Goal: Task Accomplishment & Management: Use online tool/utility

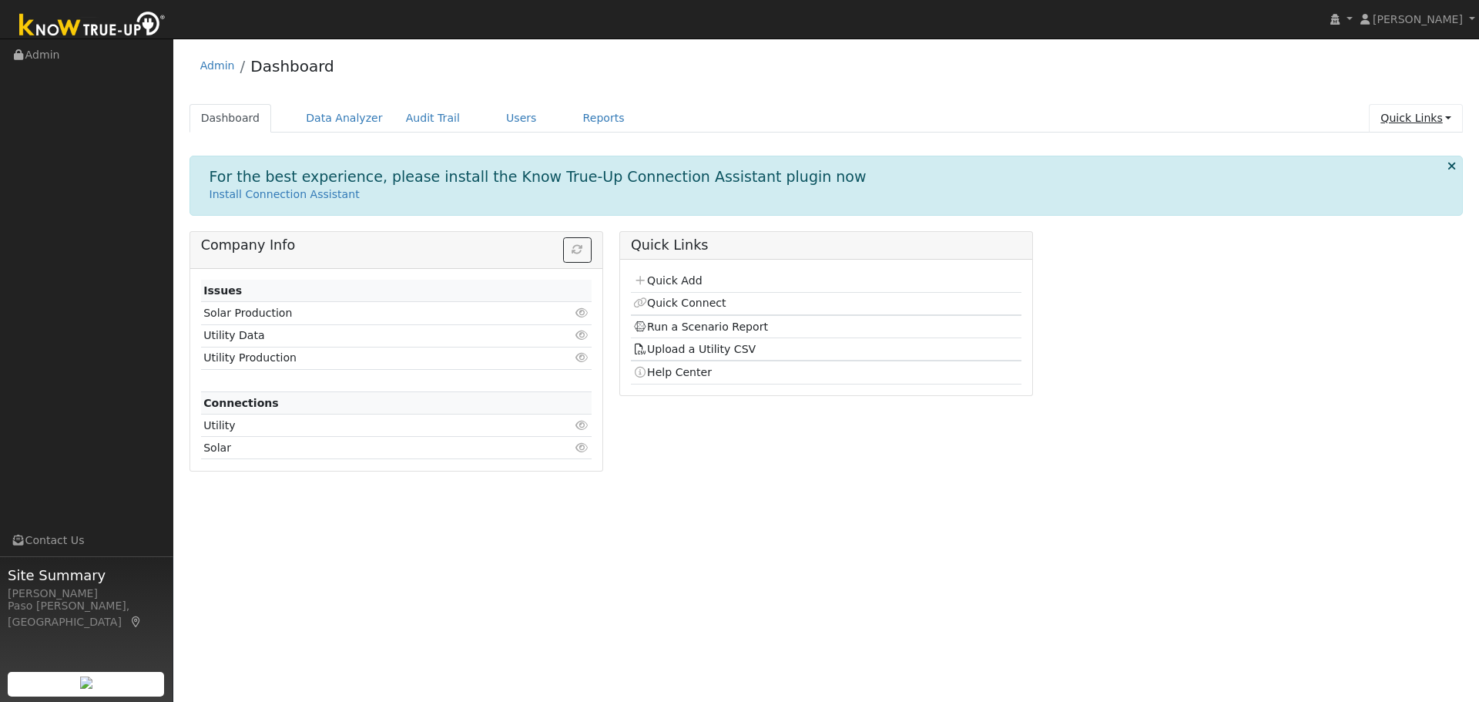
click at [1399, 129] on link "Quick Links" at bounding box center [1416, 118] width 94 height 28
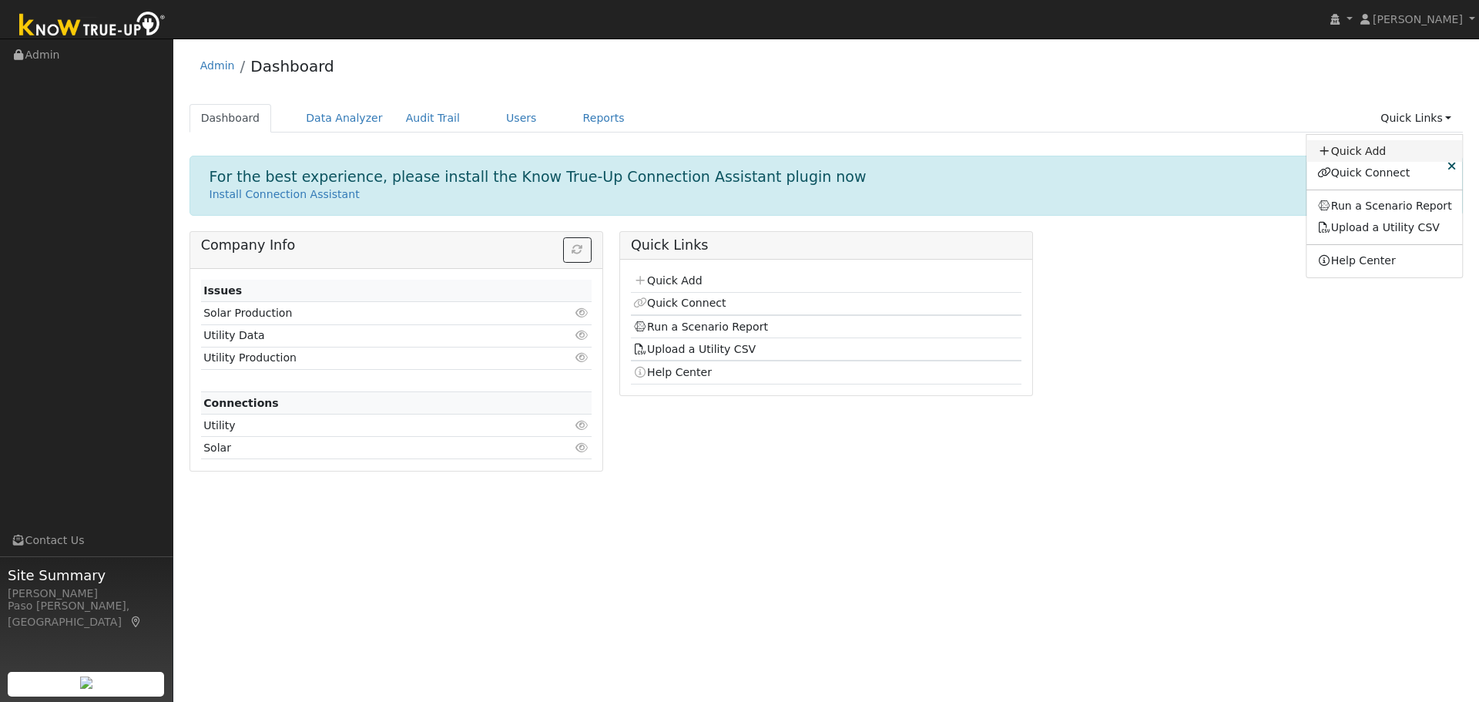
click at [1375, 157] on link "Quick Add" at bounding box center [1384, 151] width 156 height 22
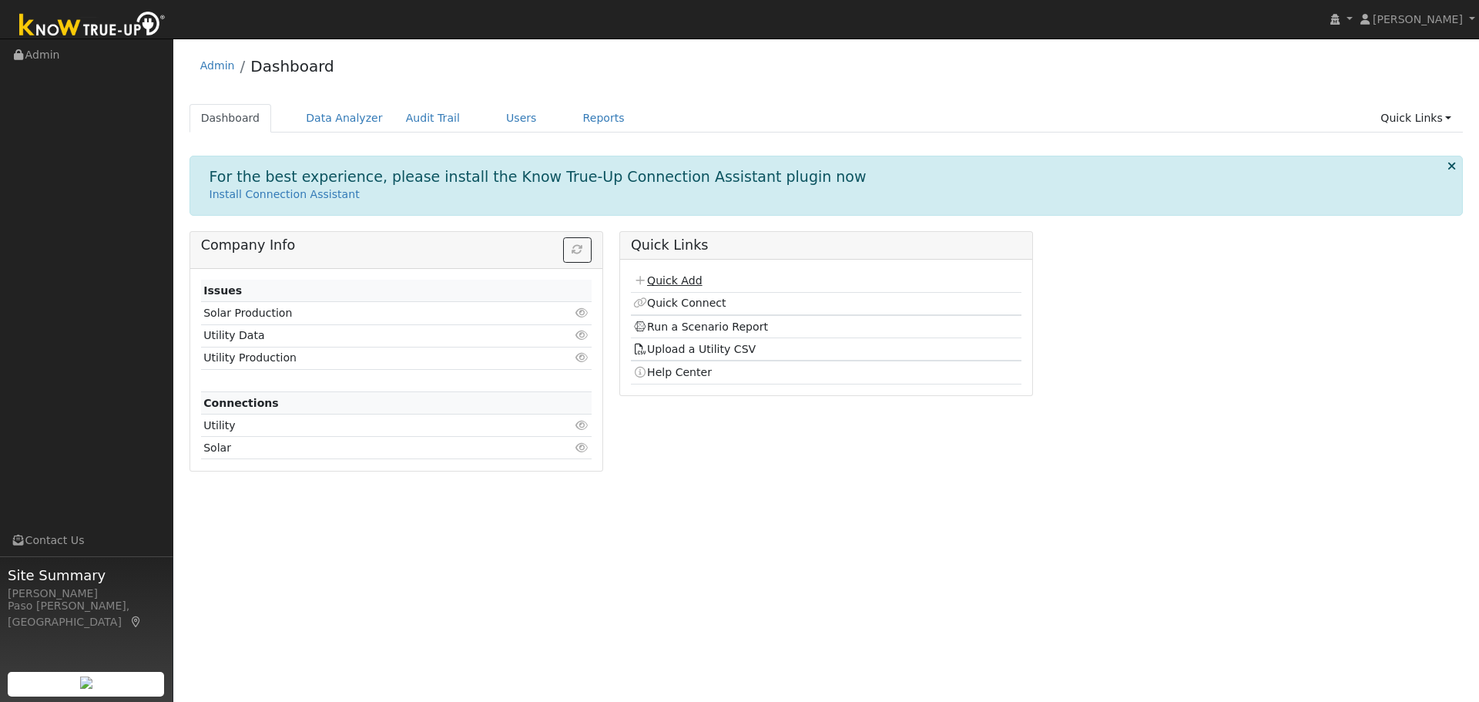
click at [671, 279] on link "Quick Add" at bounding box center [667, 280] width 69 height 12
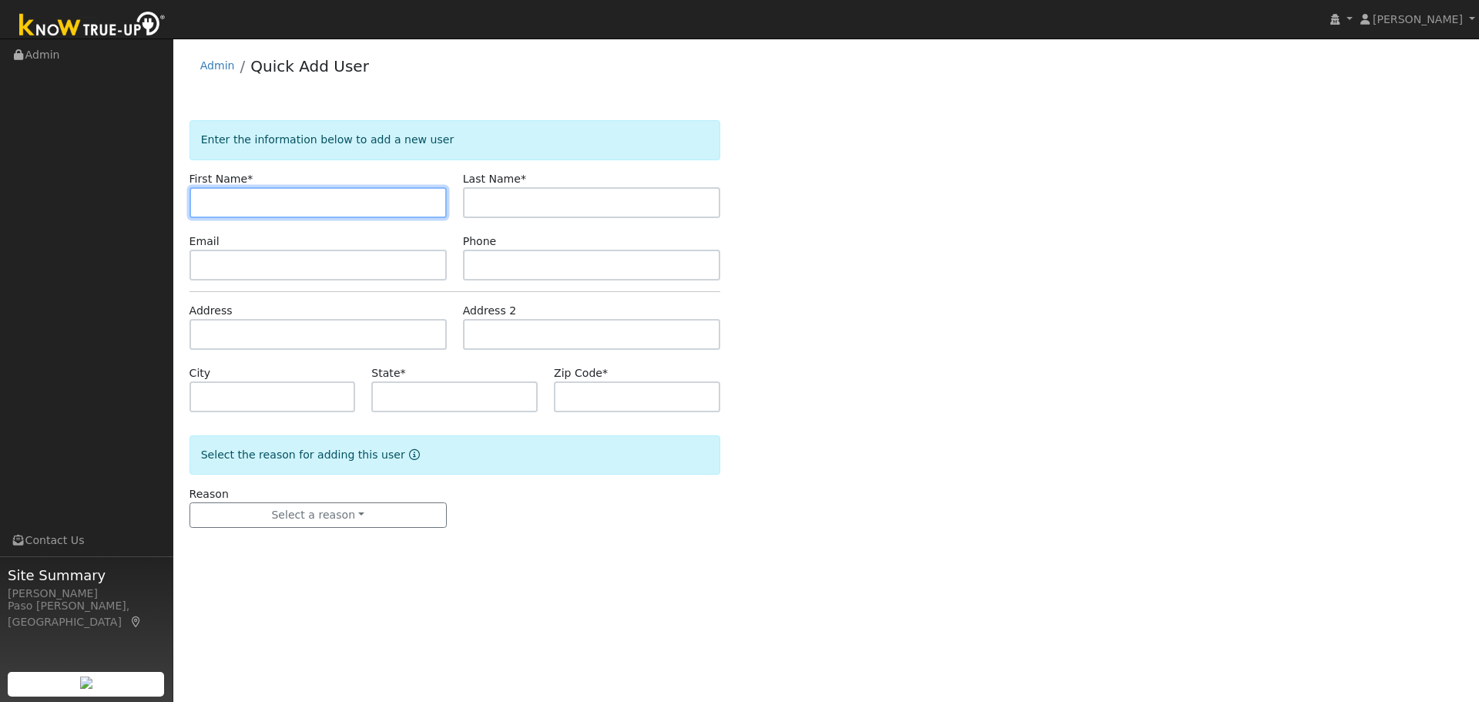
click at [220, 204] on input "text" at bounding box center [317, 202] width 257 height 31
paste input "[PERSON_NAME]"
drag, startPoint x: 294, startPoint y: 210, endPoint x: 218, endPoint y: 206, distance: 76.4
click at [218, 206] on input "[PERSON_NAME]" at bounding box center [317, 202] width 257 height 31
type input "Jay"
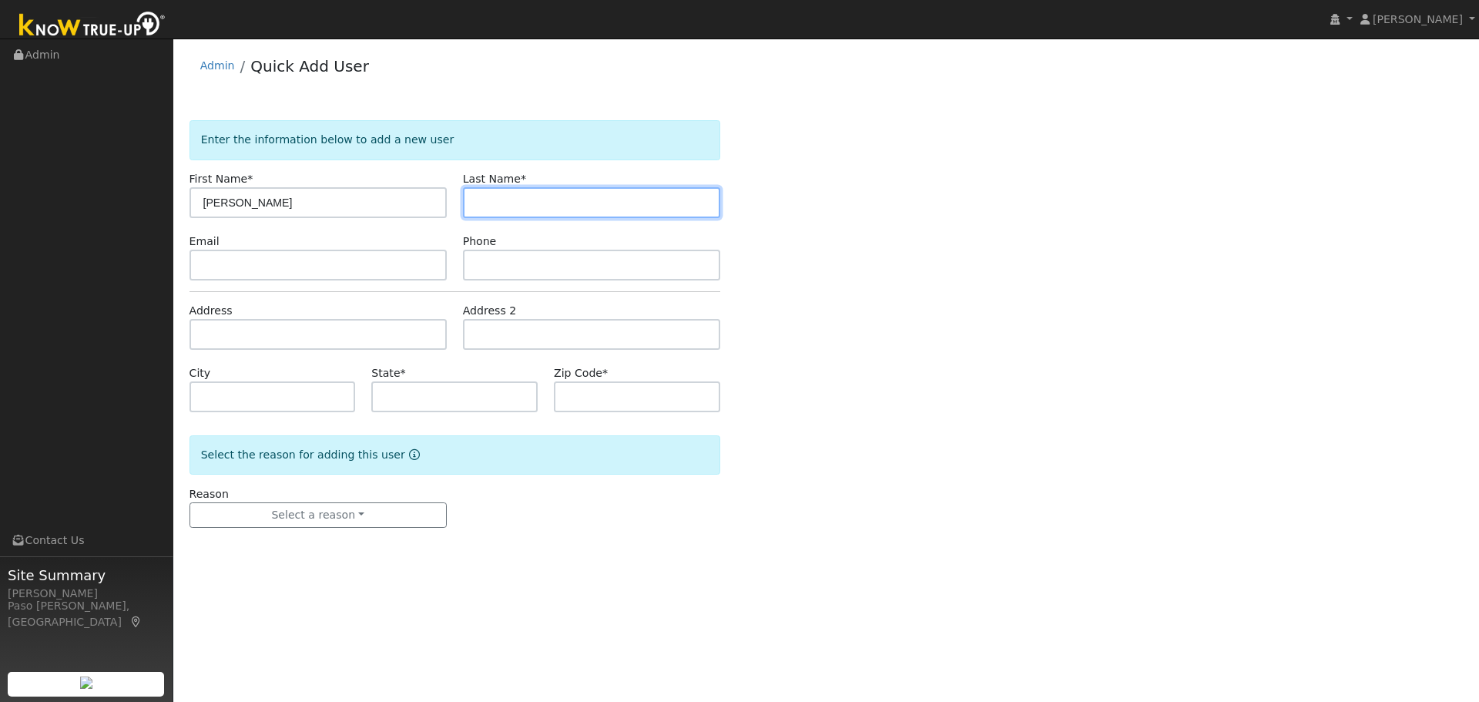
click at [514, 199] on input "text" at bounding box center [591, 202] width 257 height 31
paste input "Bettergarcia"
type input "Bettergarcia"
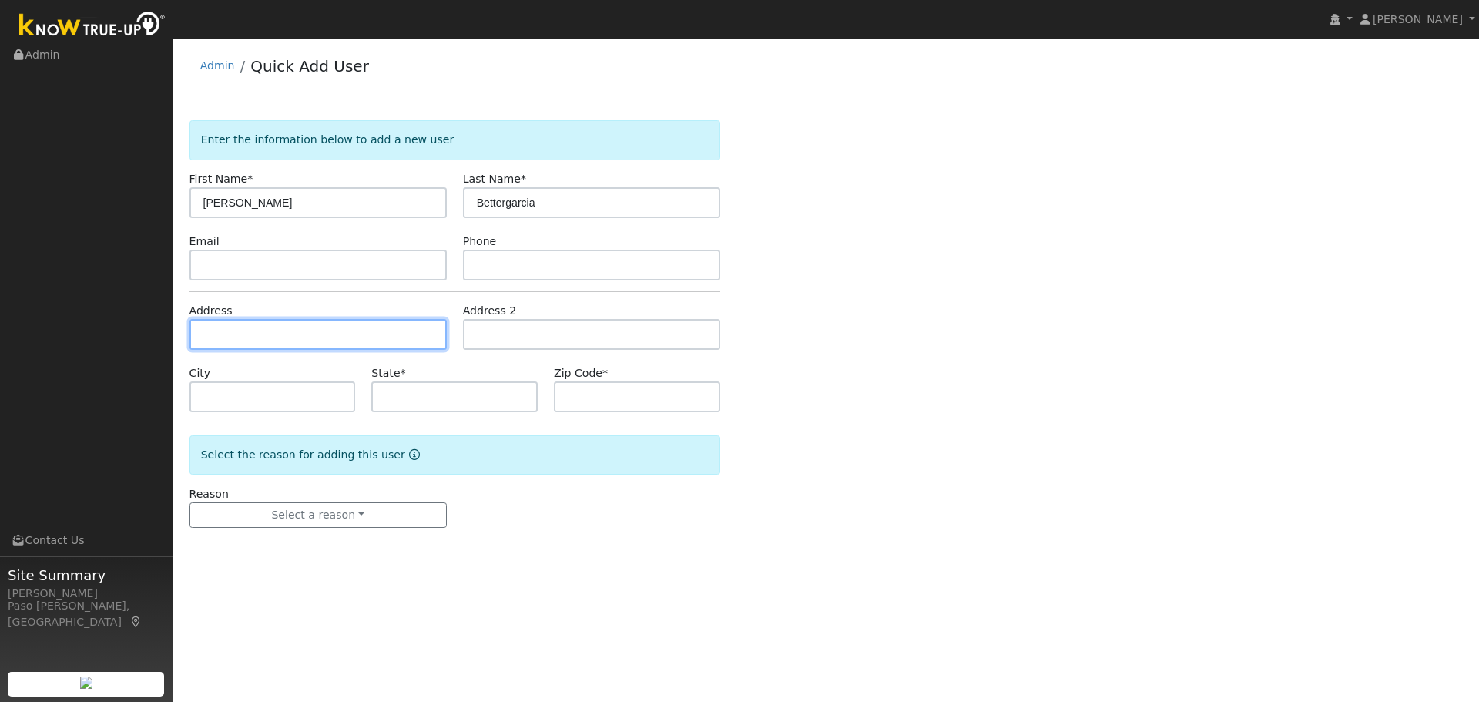
click at [252, 322] on input "text" at bounding box center [317, 334] width 257 height 31
paste input "1609 16th St, Baywood-Los Osos, California 93402"
type input "[STREET_ADDRESS]"
type input "Baywood-Los Osos"
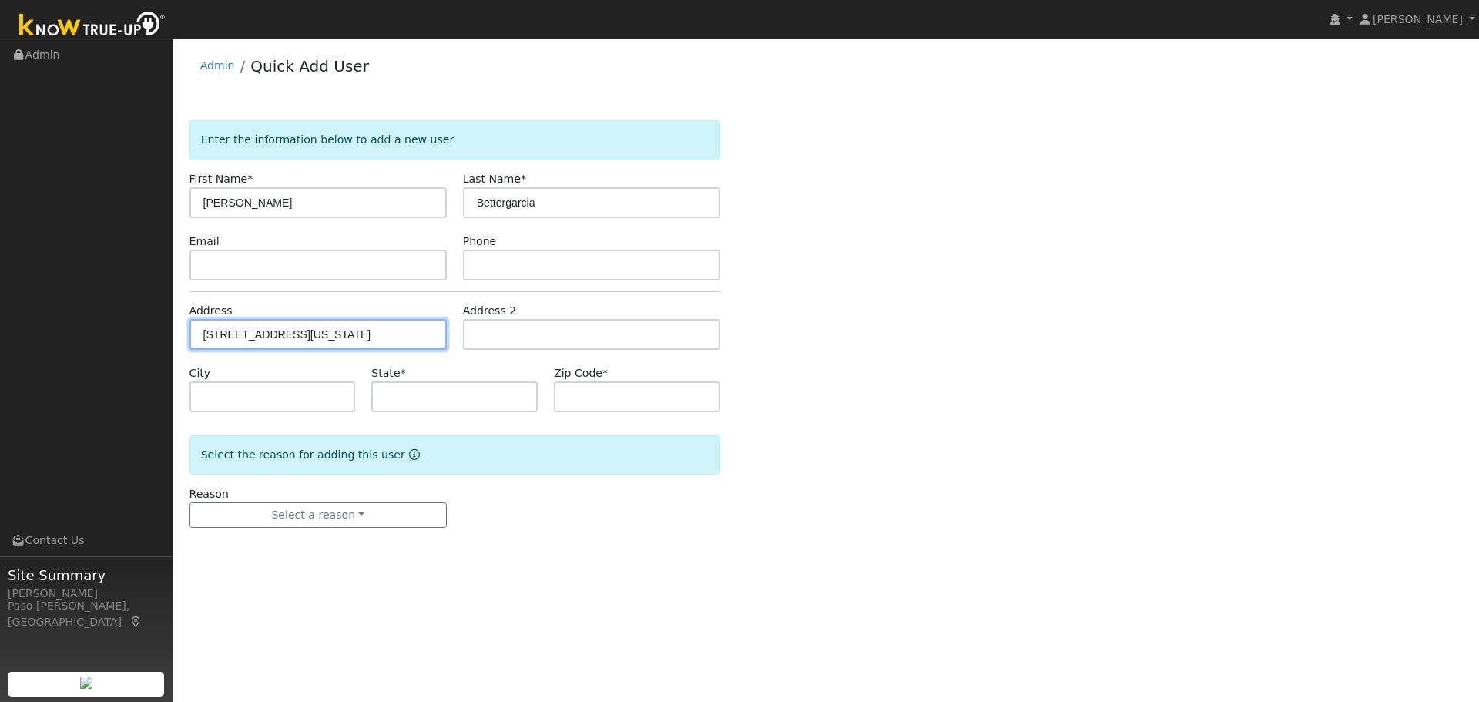
type input "CA"
type input "93402"
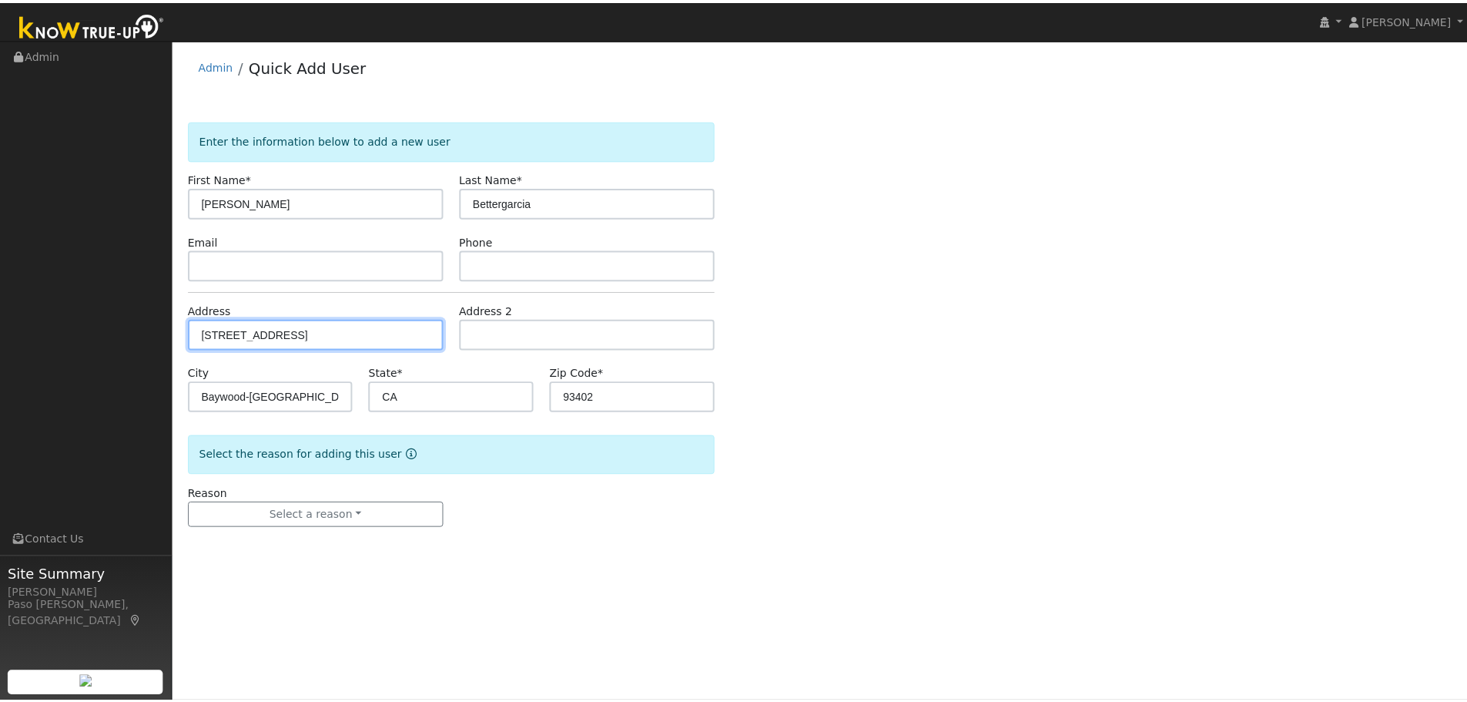
scroll to position [0, 0]
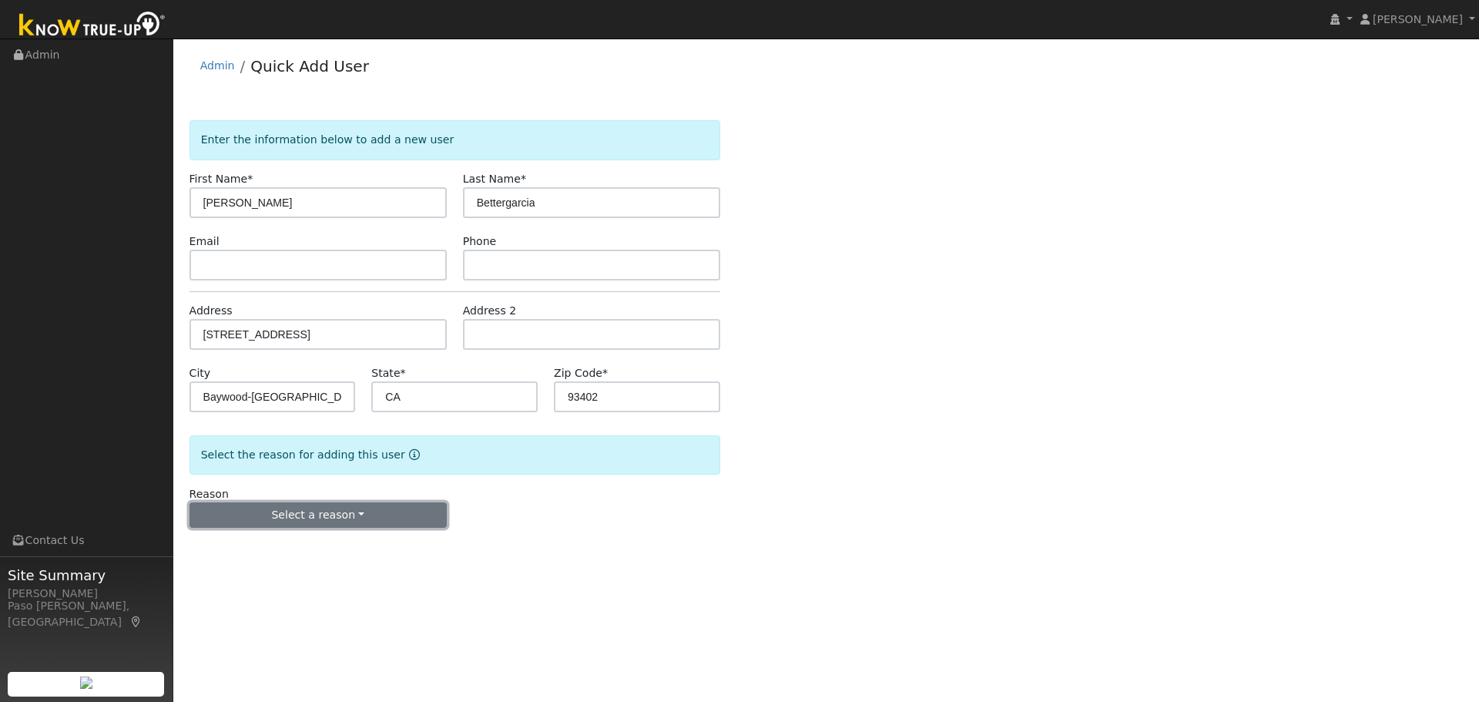
click at [361, 515] on button "Select a reason" at bounding box center [317, 515] width 257 height 26
click at [289, 566] on link "New customer adding solar" at bounding box center [275, 569] width 170 height 22
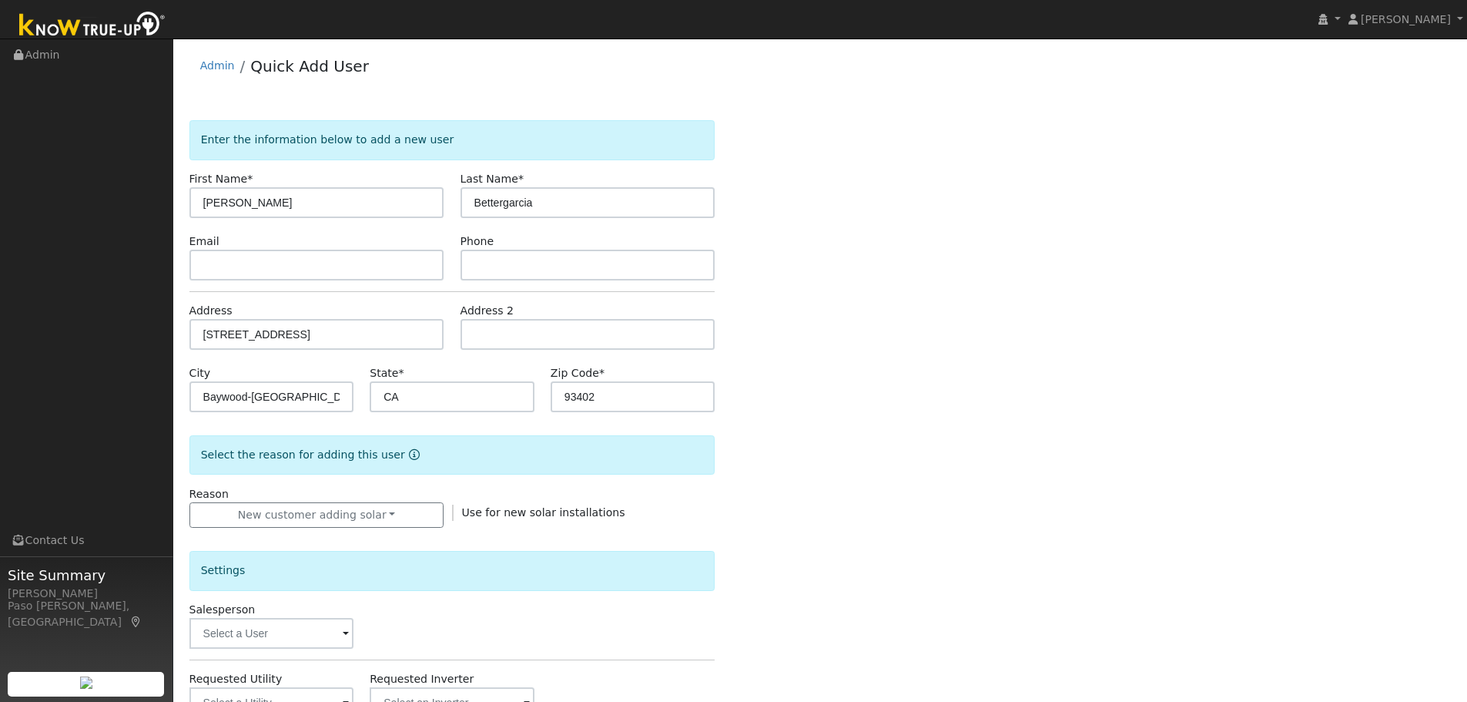
click at [782, 482] on div "Enter the information below to add a new user First Name * Jay Last Name * Bett…" at bounding box center [820, 553] width 1262 height 867
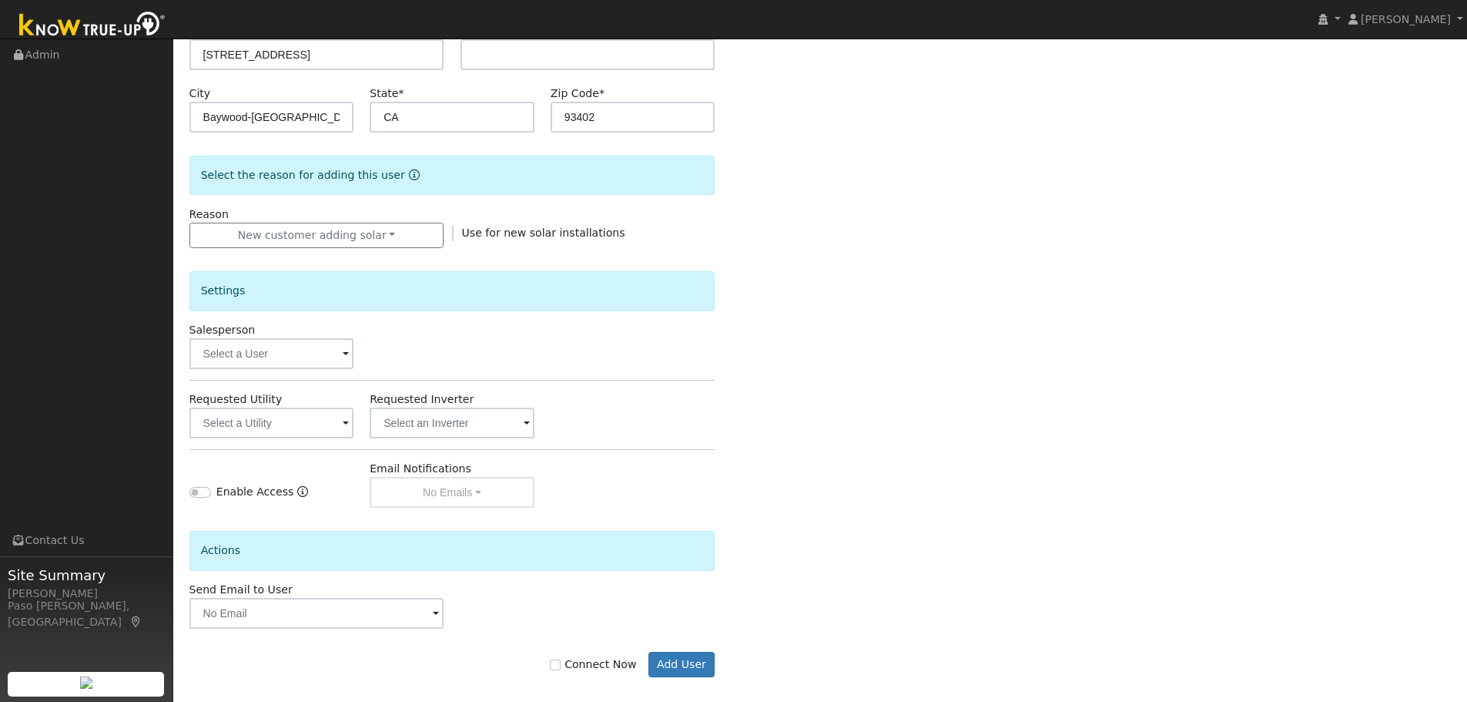
scroll to position [293, 0]
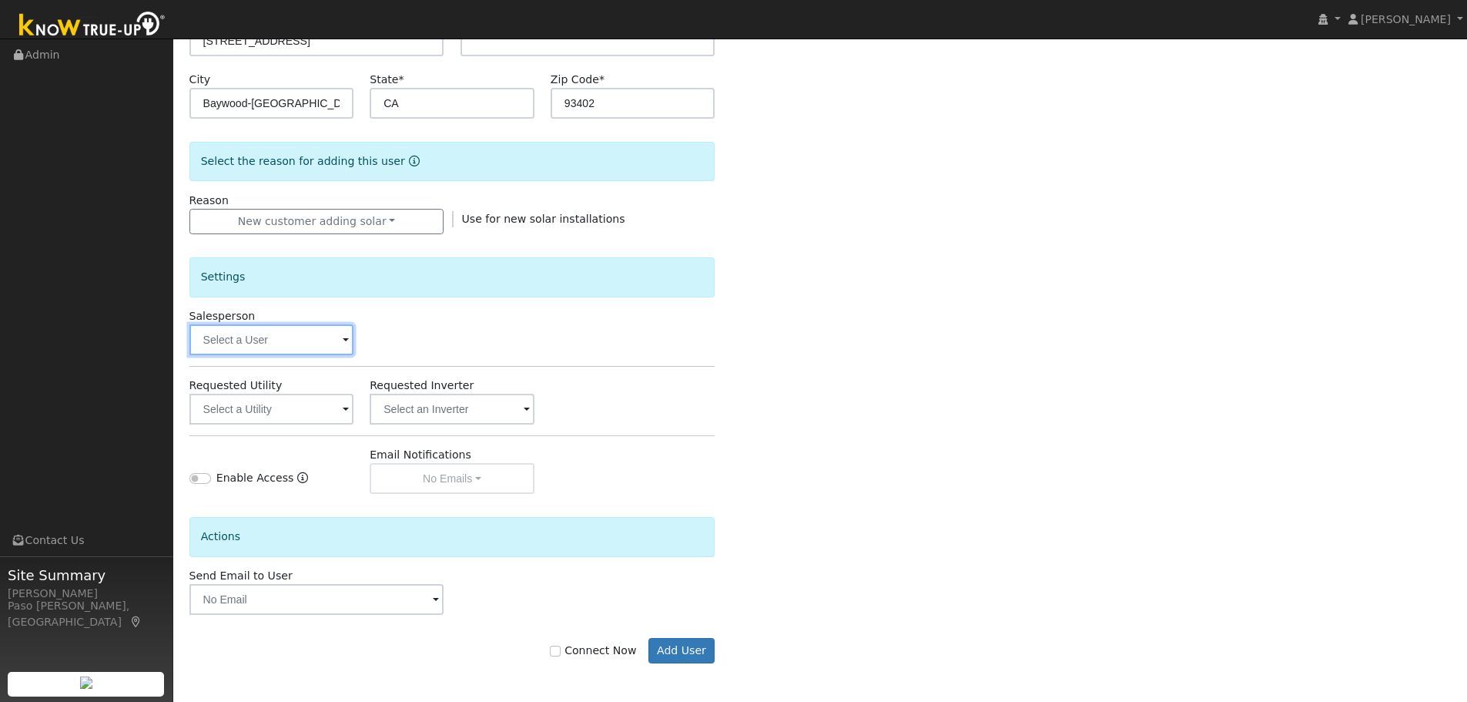
click at [309, 329] on input "text" at bounding box center [271, 339] width 165 height 31
click at [343, 338] on input "text" at bounding box center [271, 339] width 165 height 31
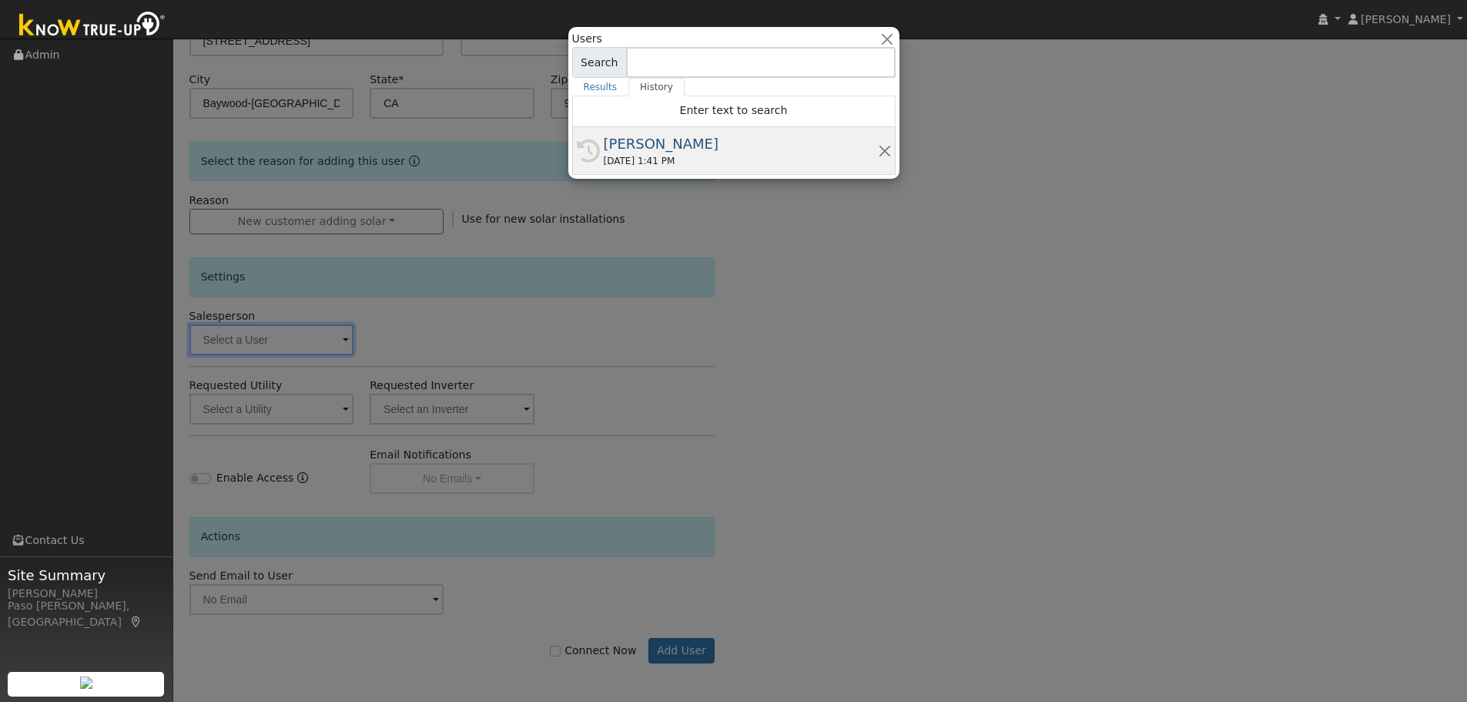
click at [625, 156] on div "08/13/2025 1:41 PM" at bounding box center [741, 161] width 274 height 14
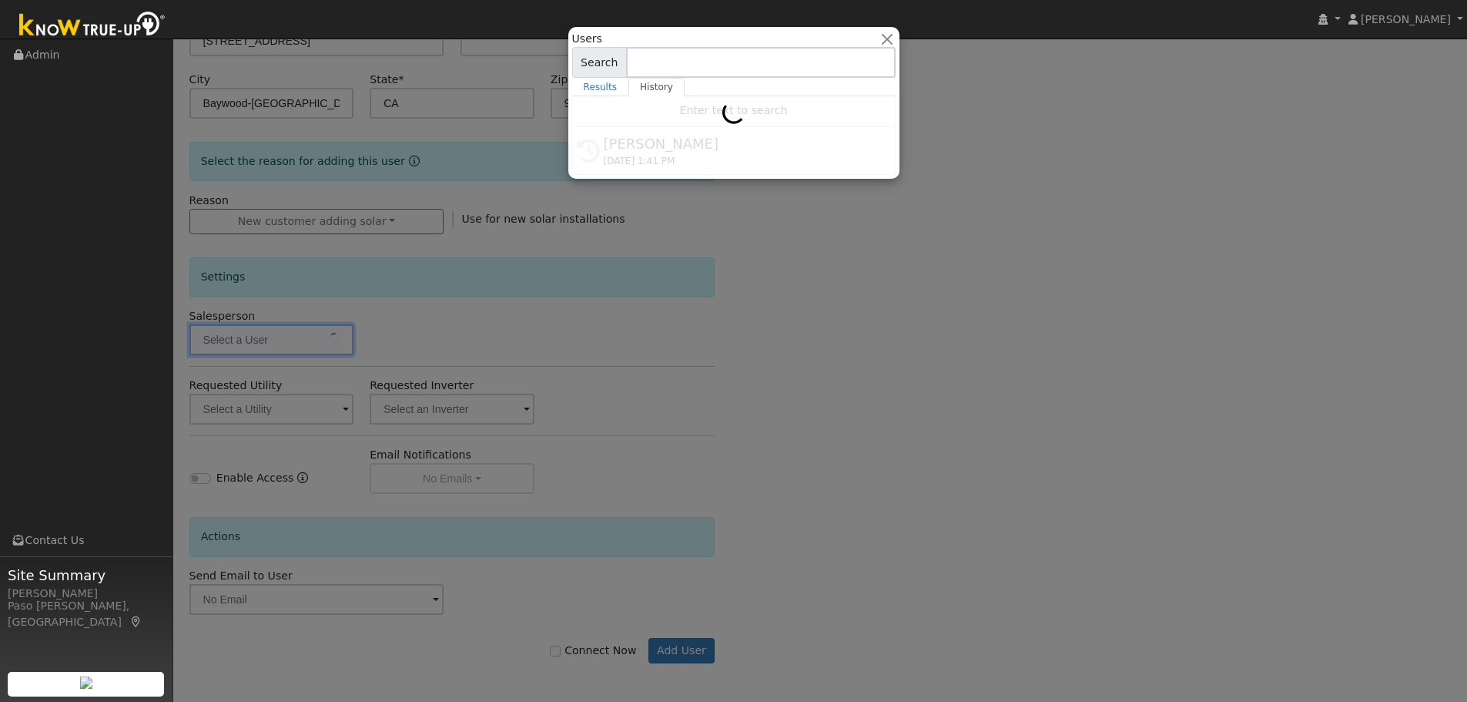
type input "[PERSON_NAME]"
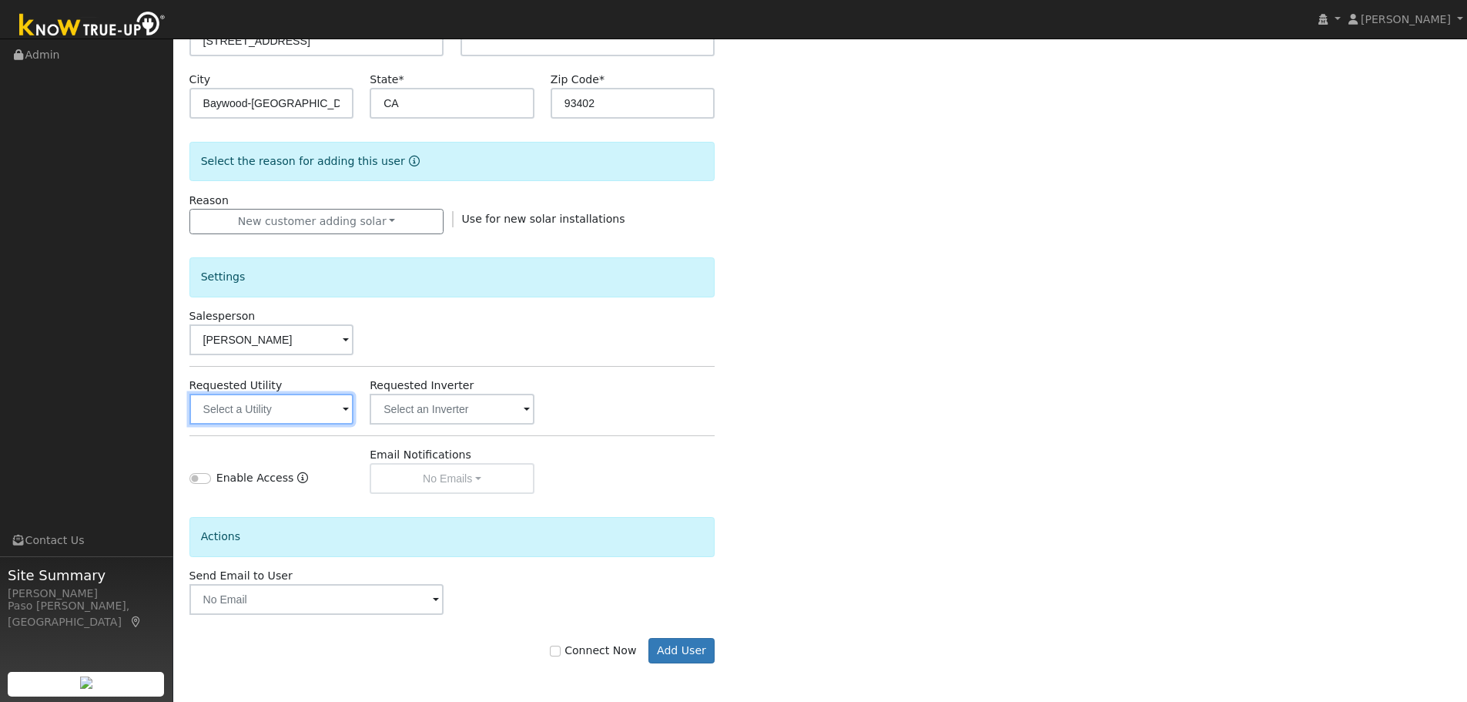
click at [342, 406] on input "text" at bounding box center [271, 409] width 165 height 31
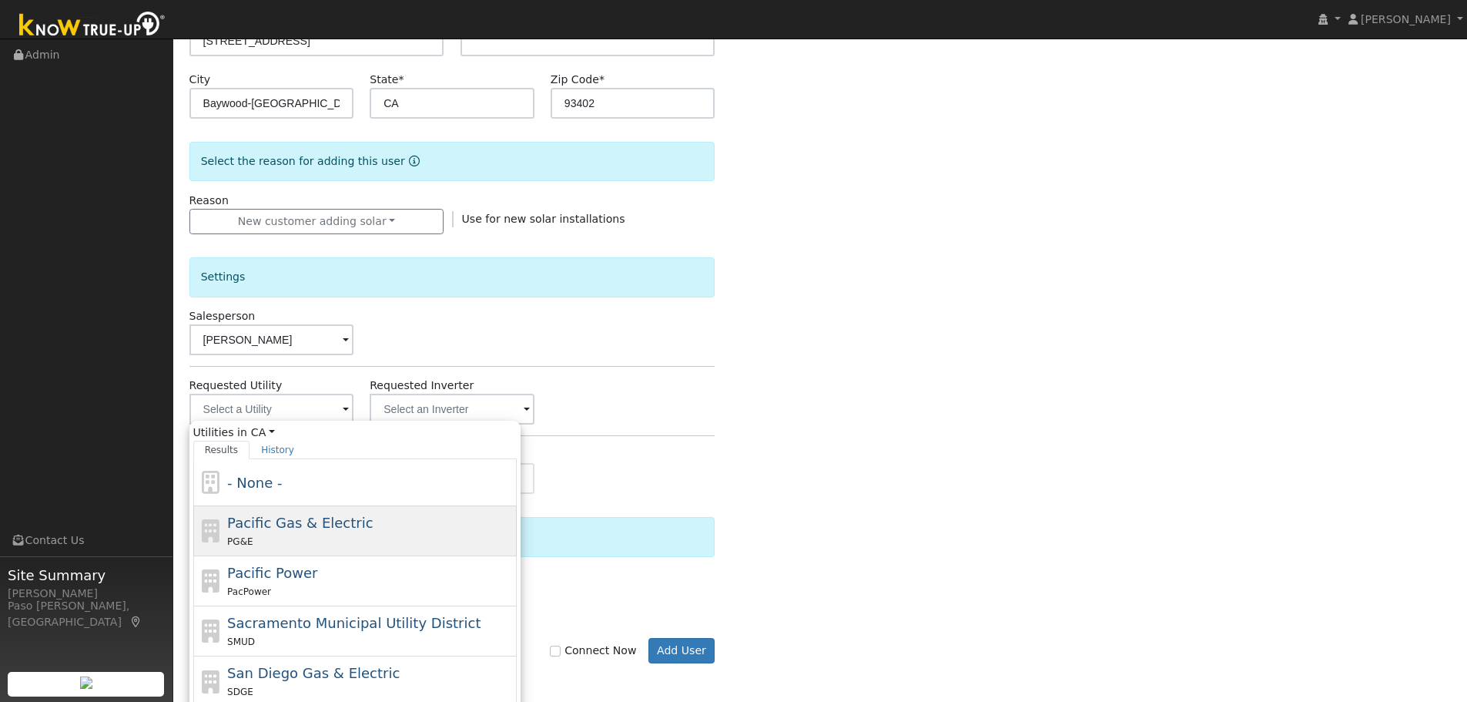
click at [323, 515] on span "Pacific Gas & Electric" at bounding box center [300, 522] width 146 height 16
type input "Pacific Gas & Electric"
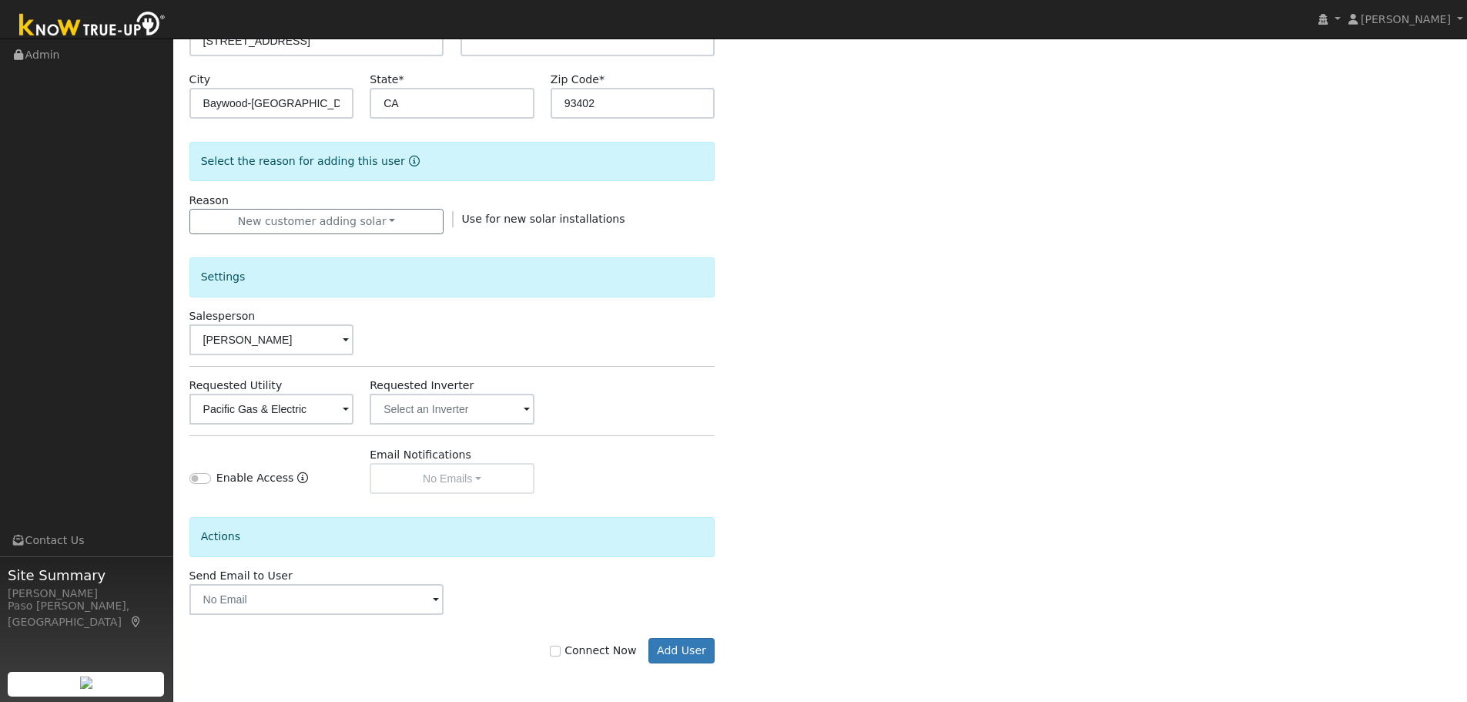
click at [578, 658] on label "Connect Now" at bounding box center [593, 650] width 86 height 16
click at [561, 656] on input "Connect Now" at bounding box center [555, 650] width 11 height 11
checkbox input "true"
click at [687, 642] on button "Add User" at bounding box center [681, 651] width 67 height 26
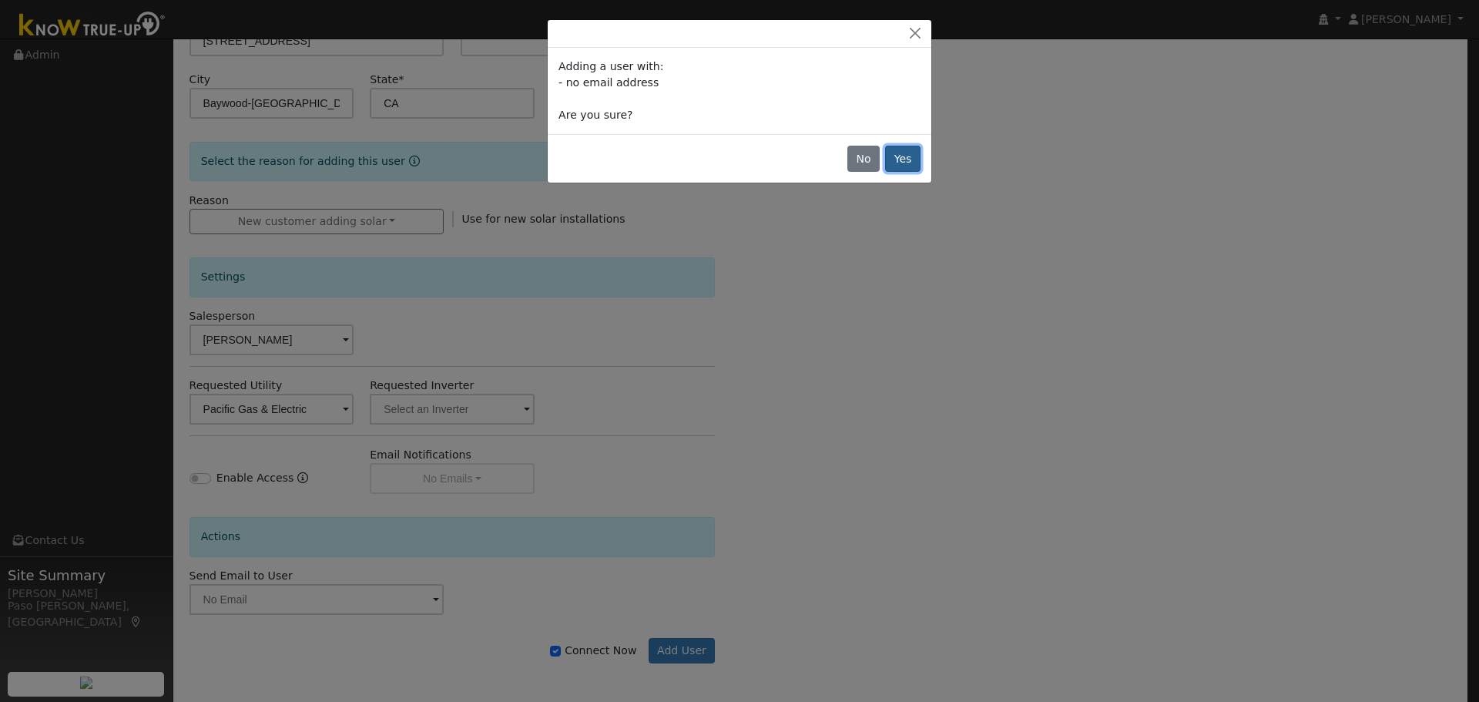
click at [893, 164] on button "Yes" at bounding box center [902, 159] width 35 height 26
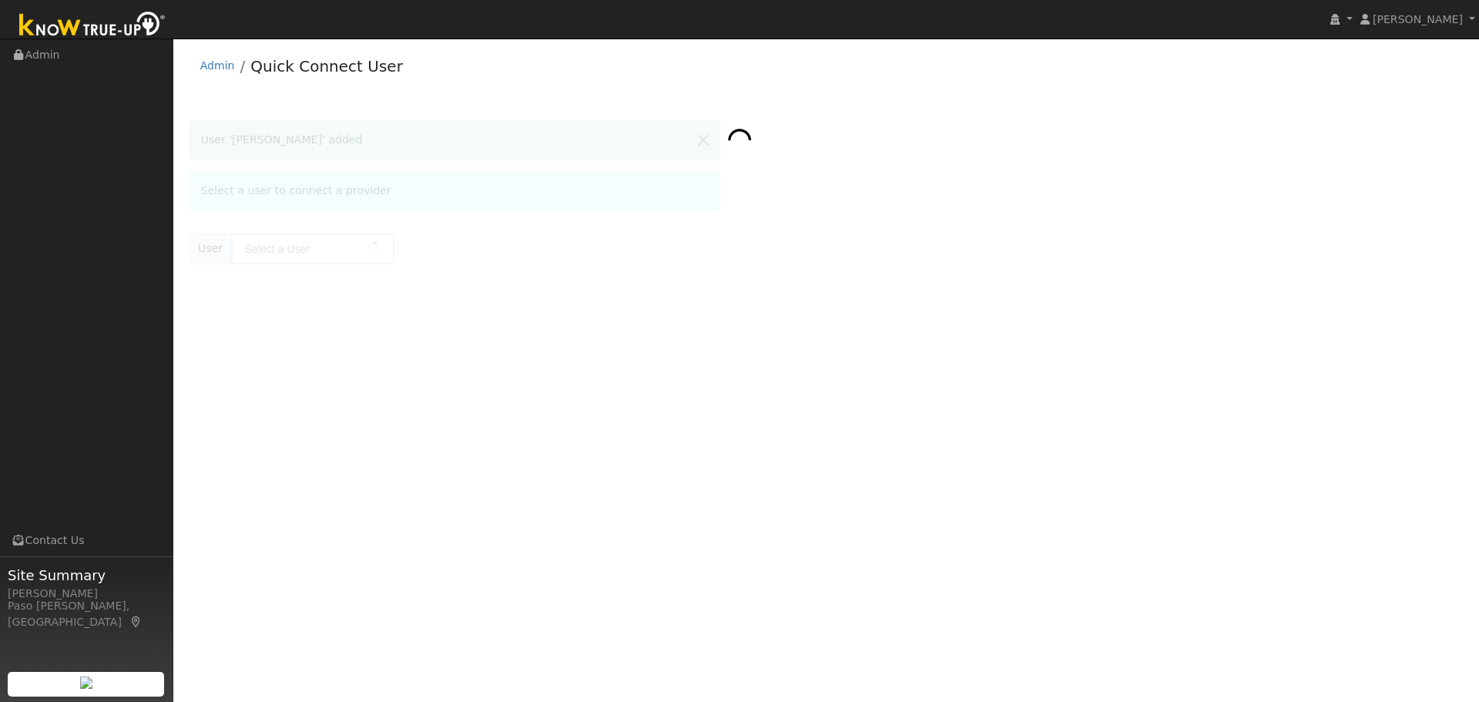
type input "[PERSON_NAME]"
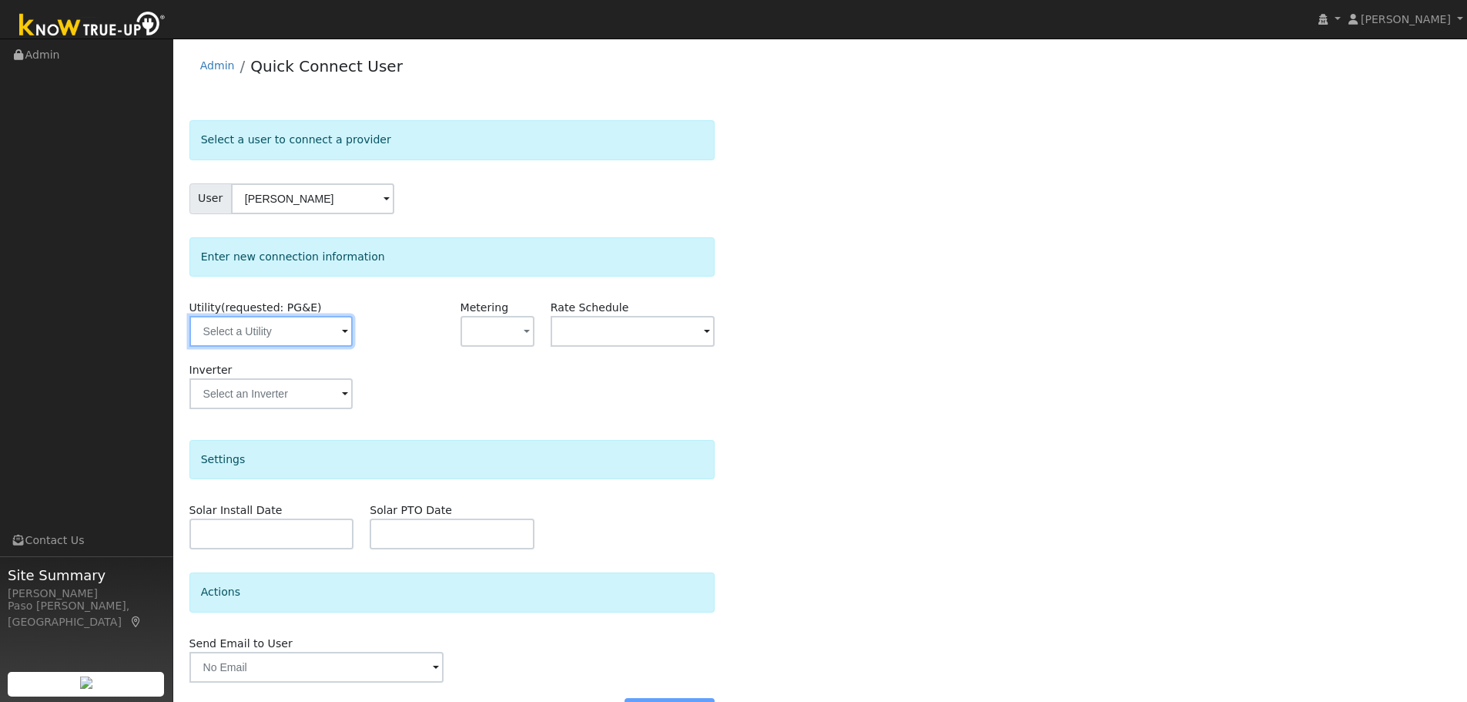
click at [332, 343] on input "text" at bounding box center [270, 331] width 163 height 31
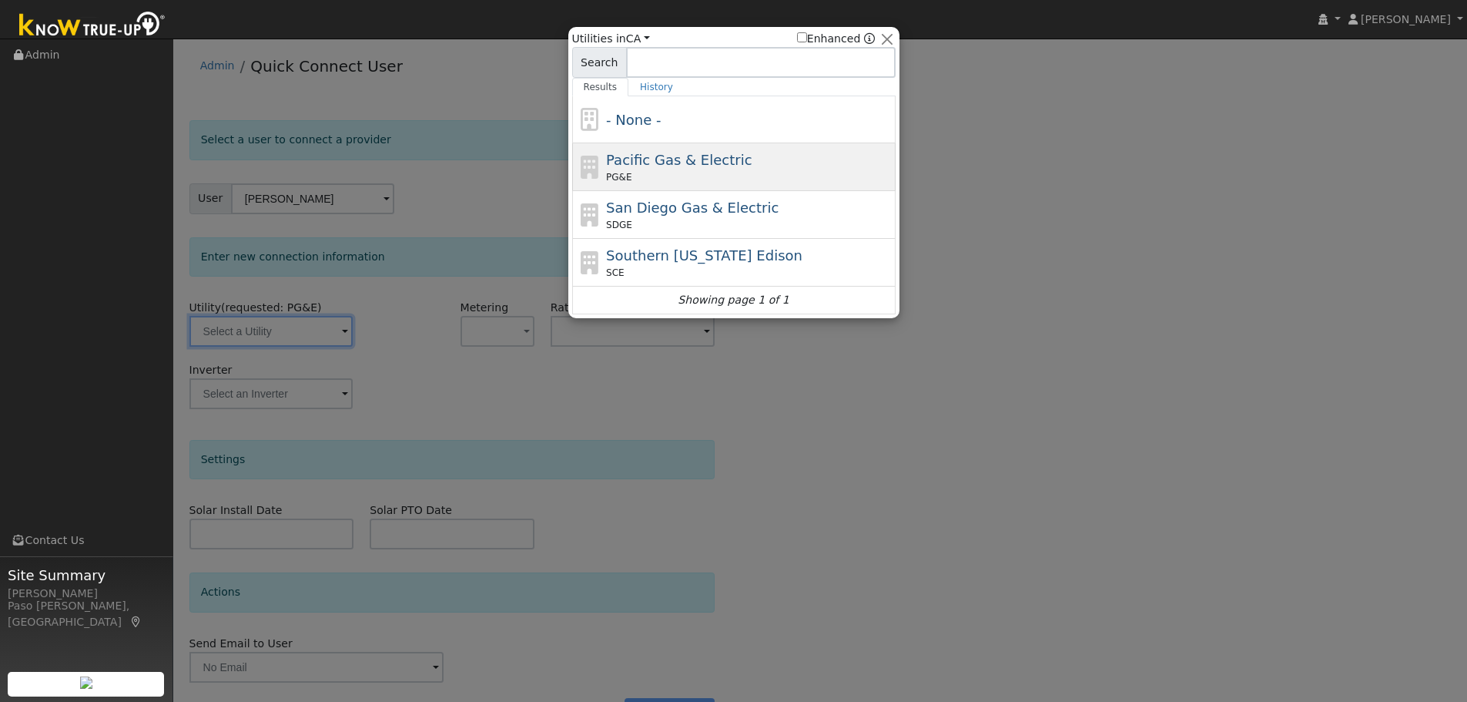
click at [651, 168] on span "Pacific Gas & Electric" at bounding box center [679, 160] width 146 height 16
type input "PG&E"
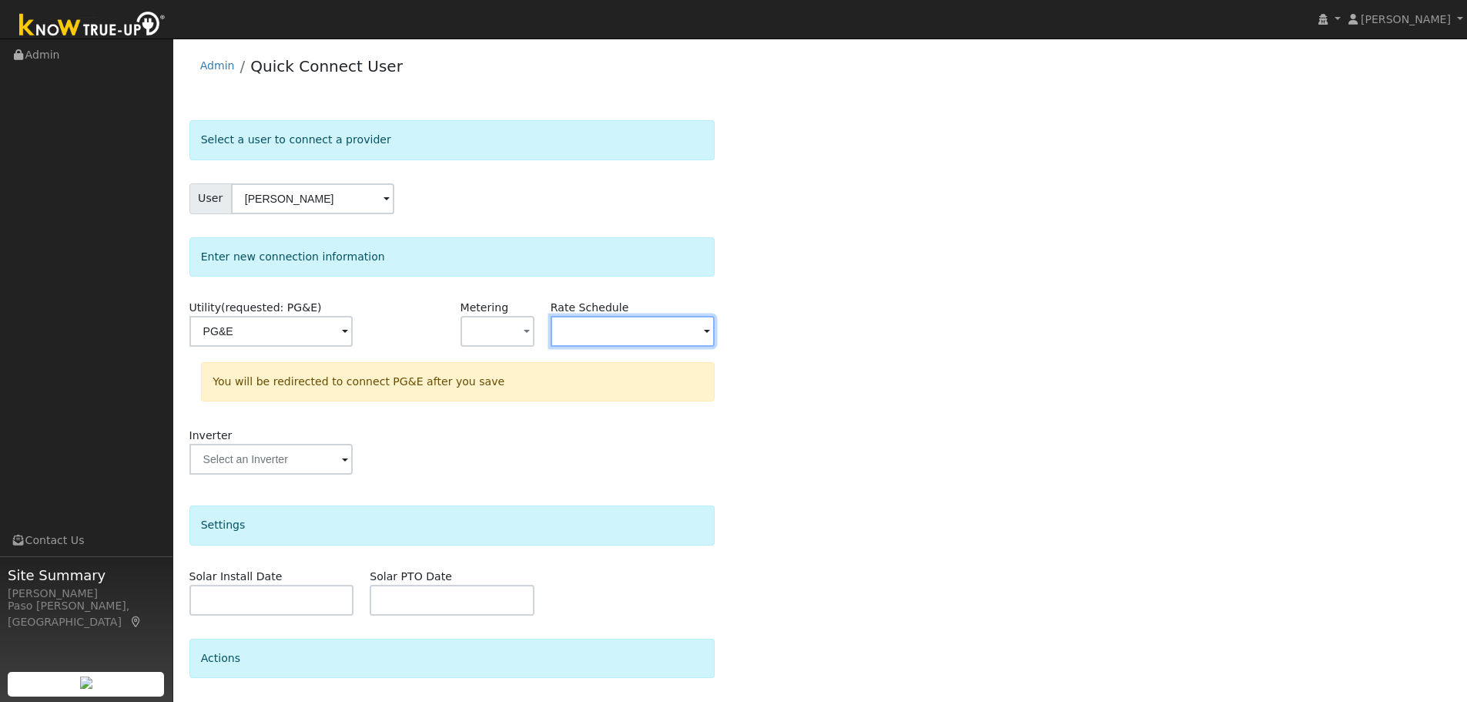
click at [353, 332] on input "text" at bounding box center [270, 331] width 163 height 31
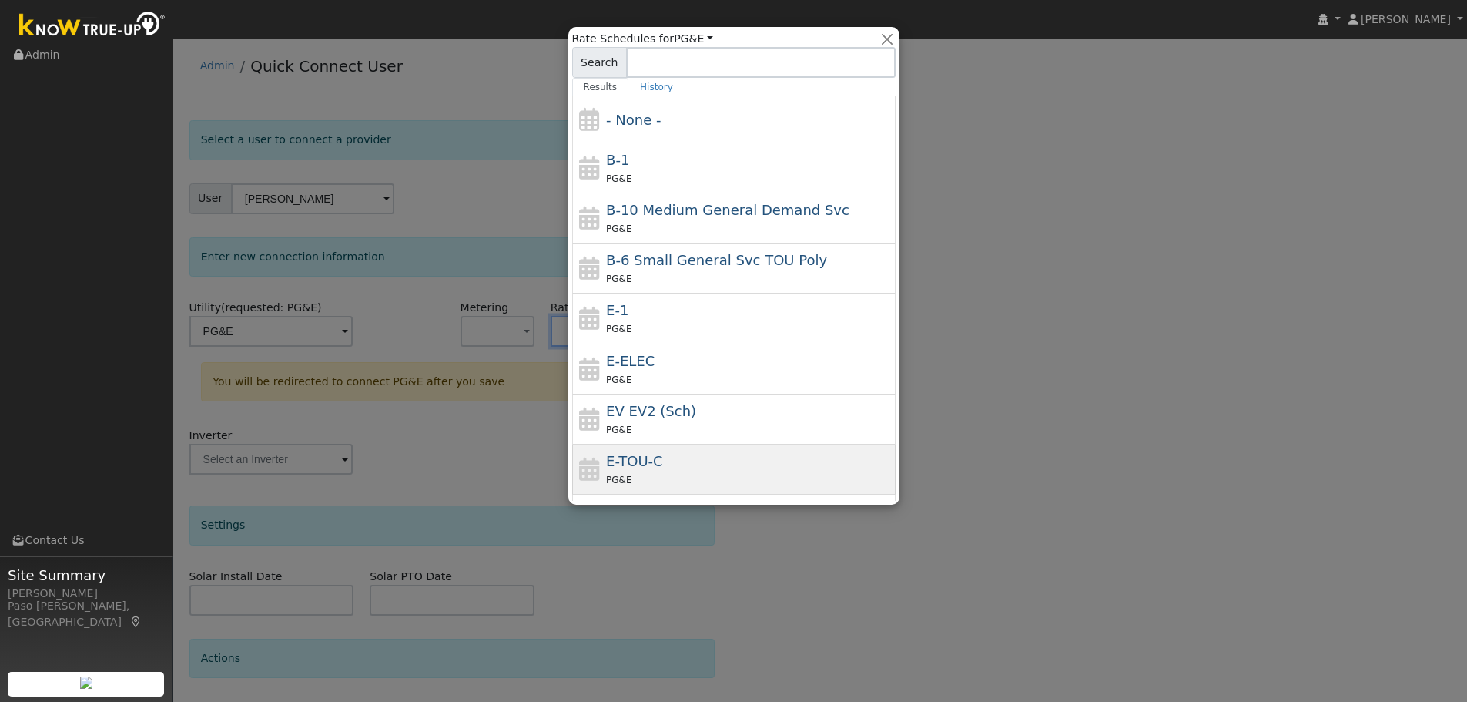
click at [662, 477] on div "PG&E" at bounding box center [749, 479] width 286 height 16
type input "E-TOU-C"
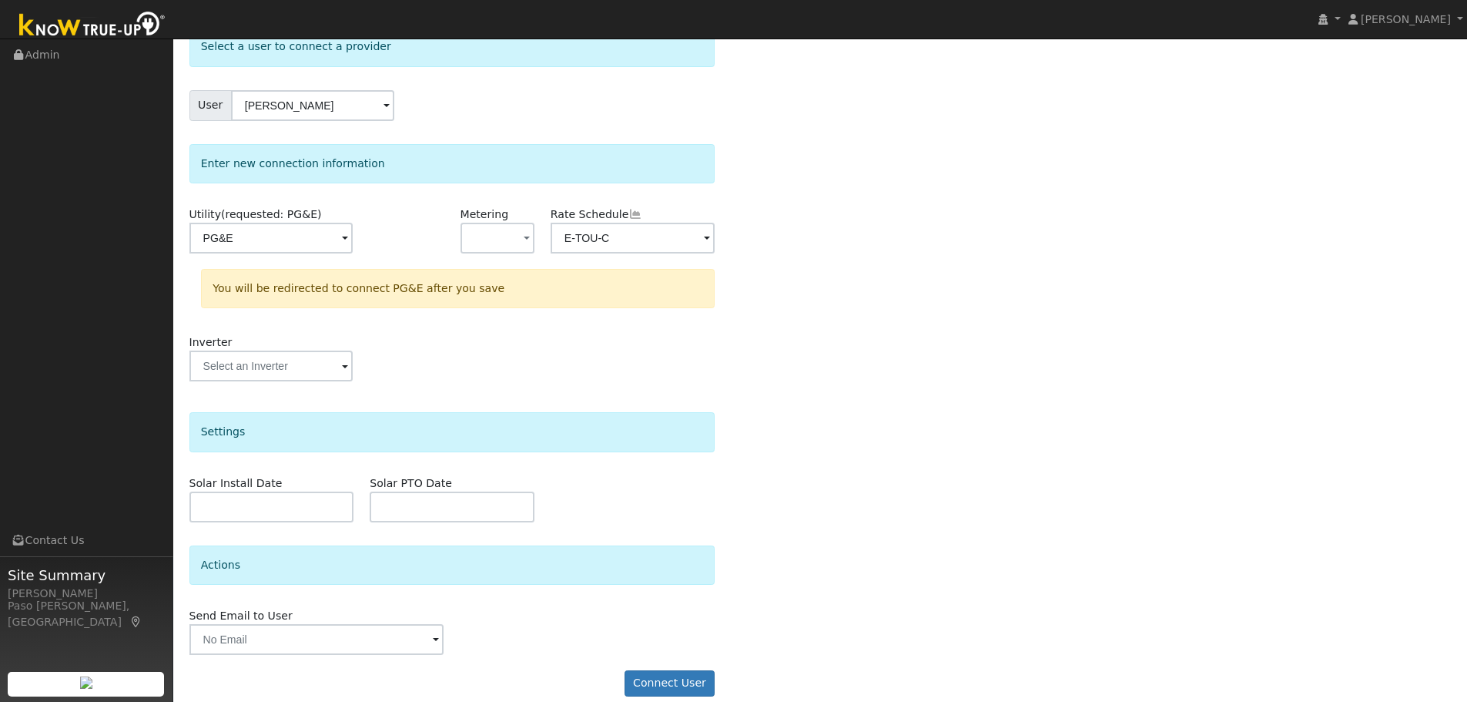
scroll to position [111, 0]
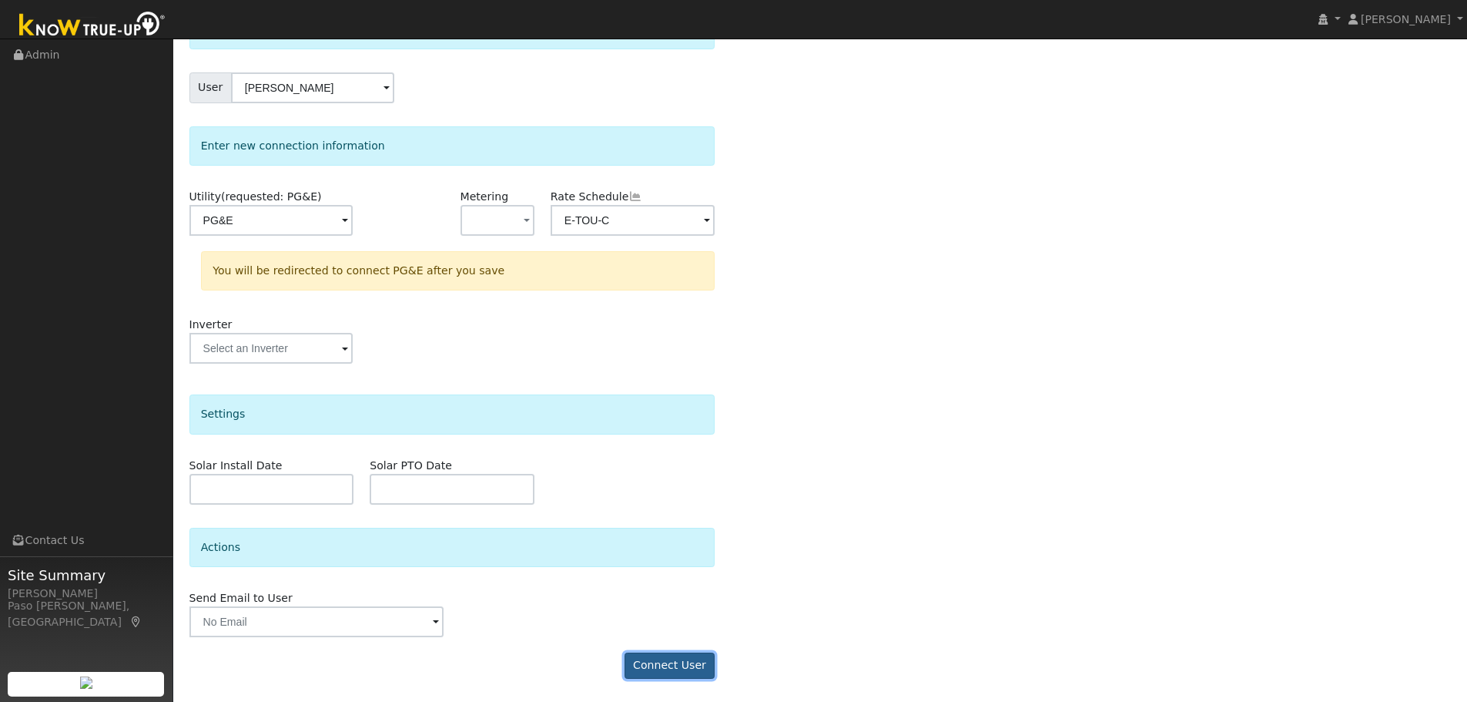
click at [668, 667] on button "Connect User" at bounding box center [670, 665] width 91 height 26
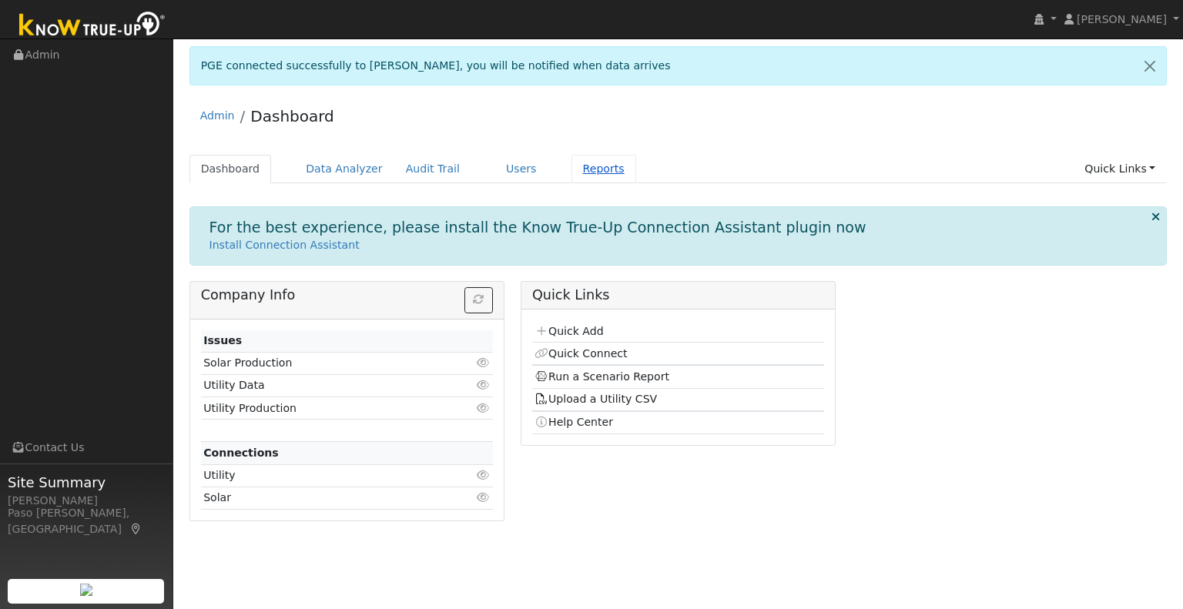
click at [573, 166] on link "Reports" at bounding box center [603, 169] width 65 height 28
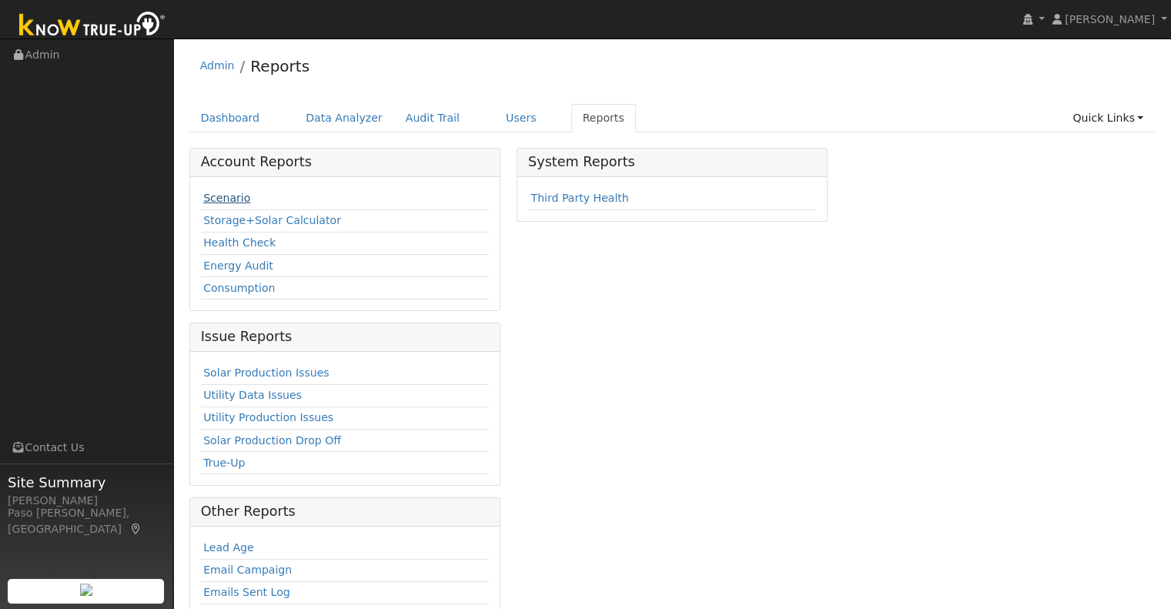
click at [224, 200] on link "Scenario" at bounding box center [226, 198] width 47 height 12
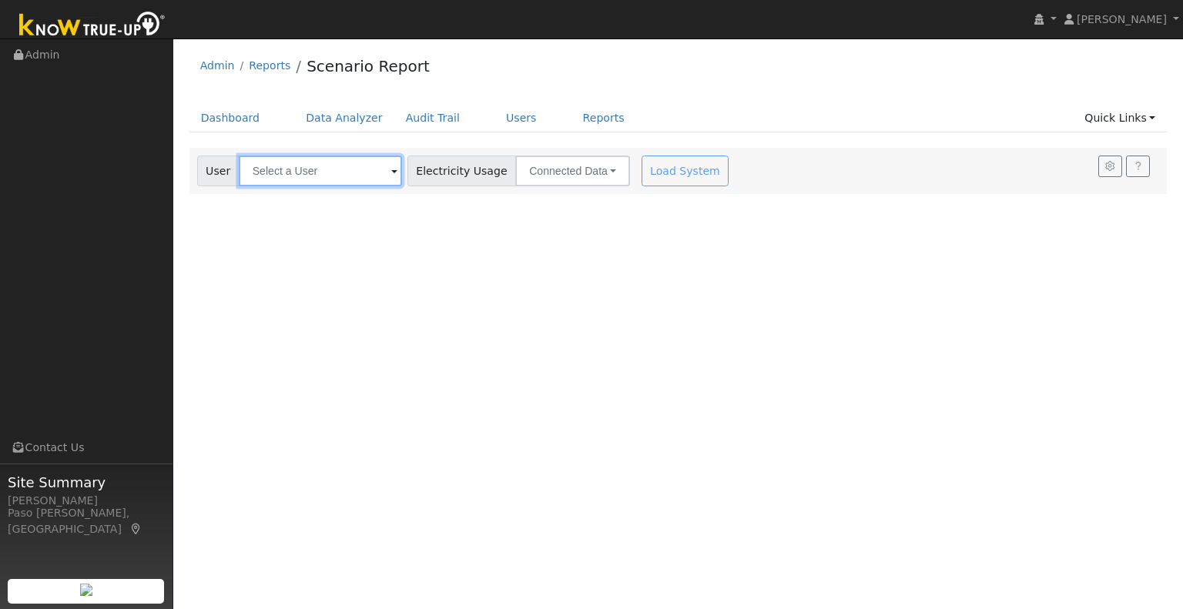
click at [384, 166] on input "text" at bounding box center [320, 171] width 163 height 31
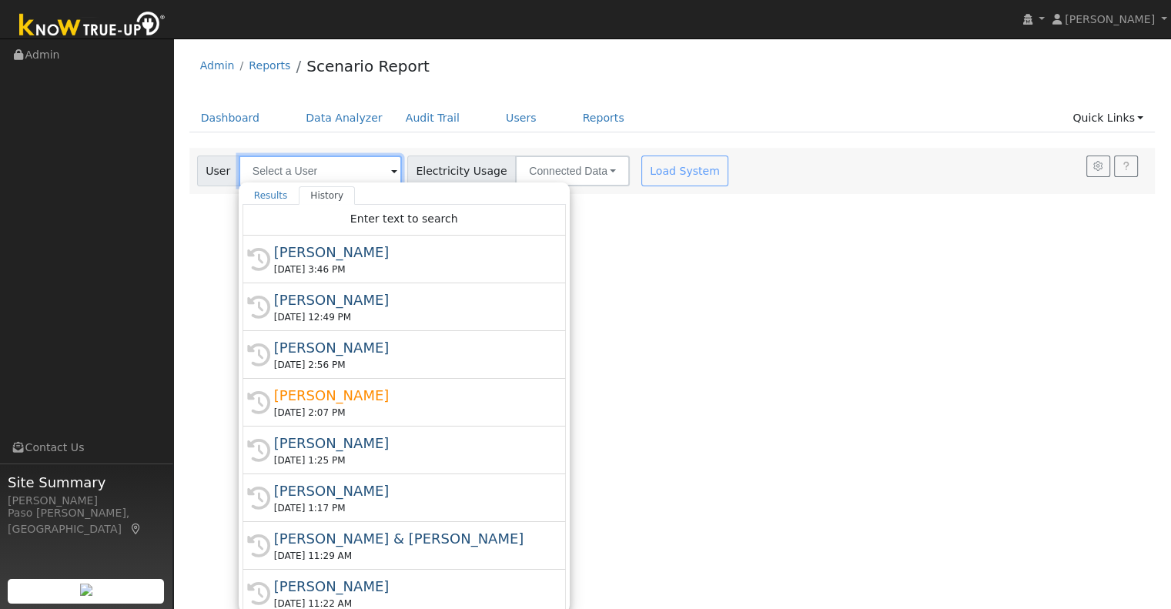
click at [333, 166] on input "text" at bounding box center [320, 171] width 163 height 31
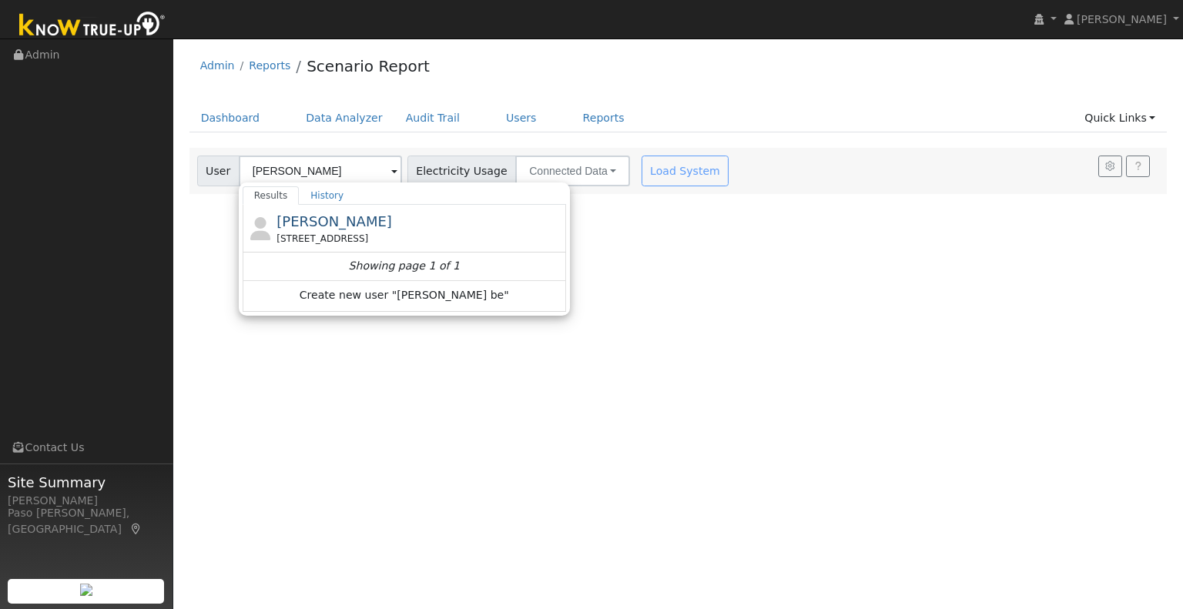
click at [312, 215] on span "[PERSON_NAME]" at bounding box center [334, 221] width 116 height 16
type input "[PERSON_NAME]"
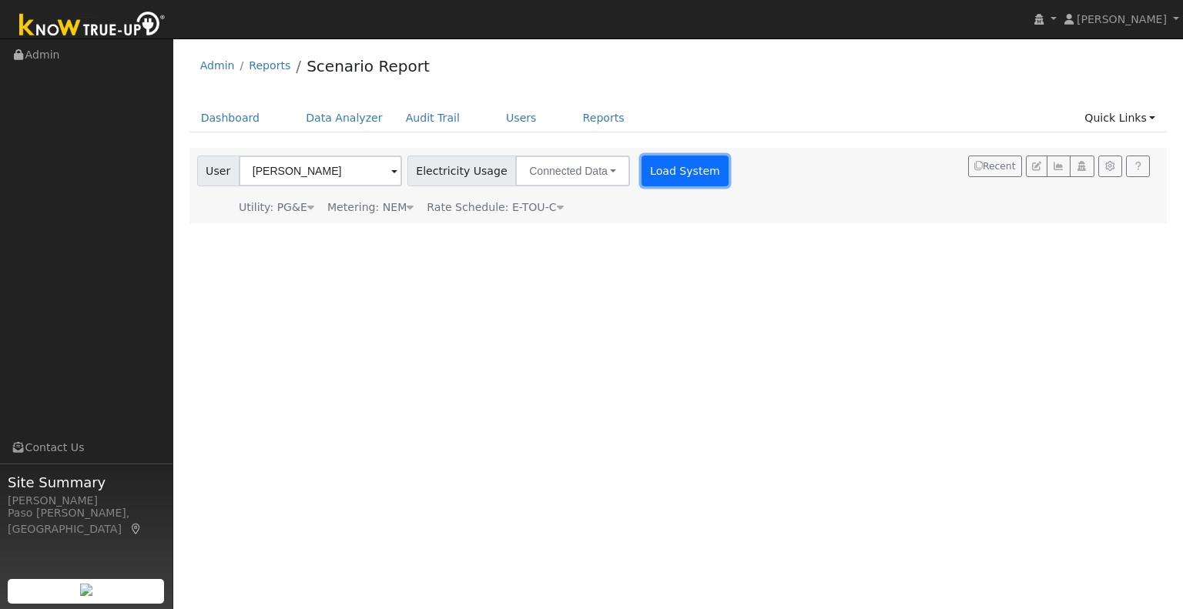
click at [643, 167] on button "Load System" at bounding box center [686, 171] width 88 height 31
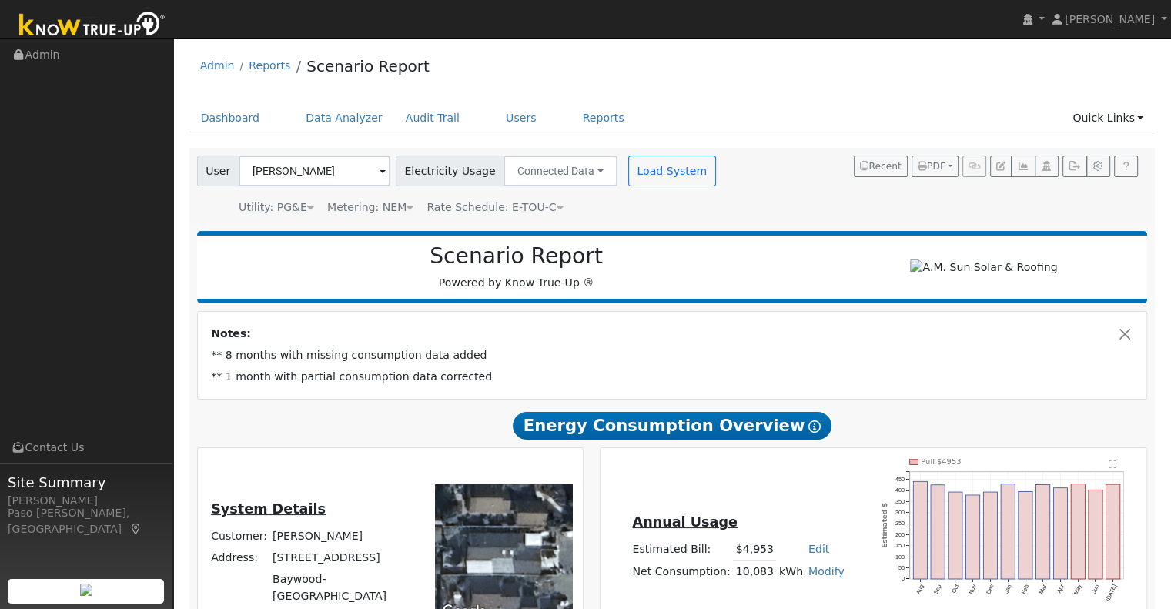
click at [656, 192] on div "User [PERSON_NAME] Account Default Account Default Account [STREET_ADDRESS] Pri…" at bounding box center [458, 186] width 528 height 60
click at [655, 167] on button "Load System" at bounding box center [672, 171] width 88 height 31
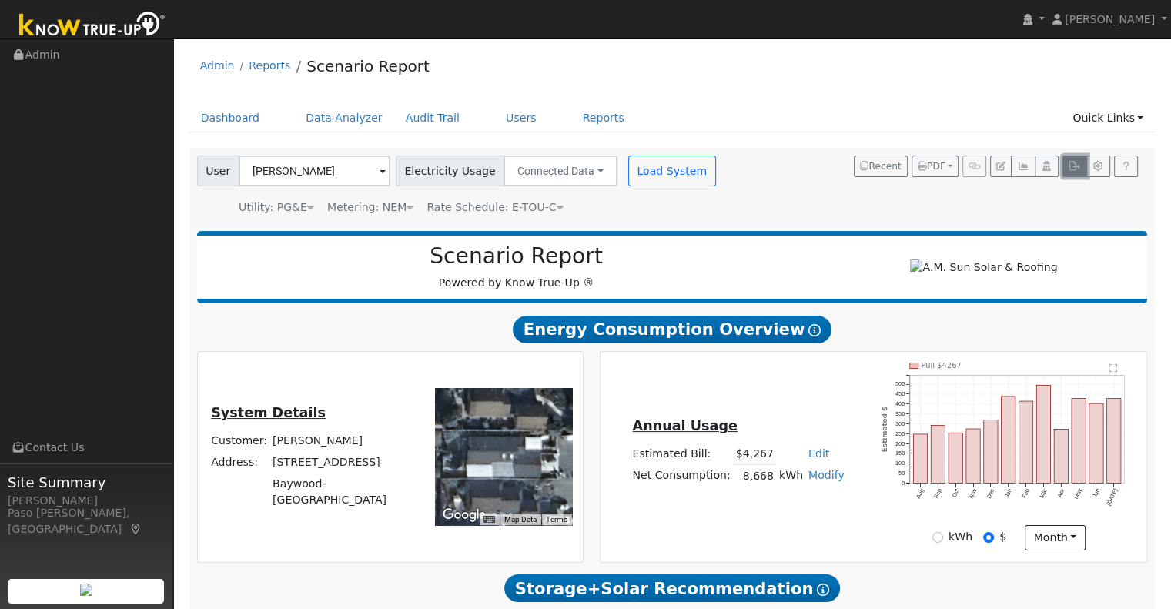
click at [1074, 165] on icon "button" at bounding box center [1075, 166] width 12 height 9
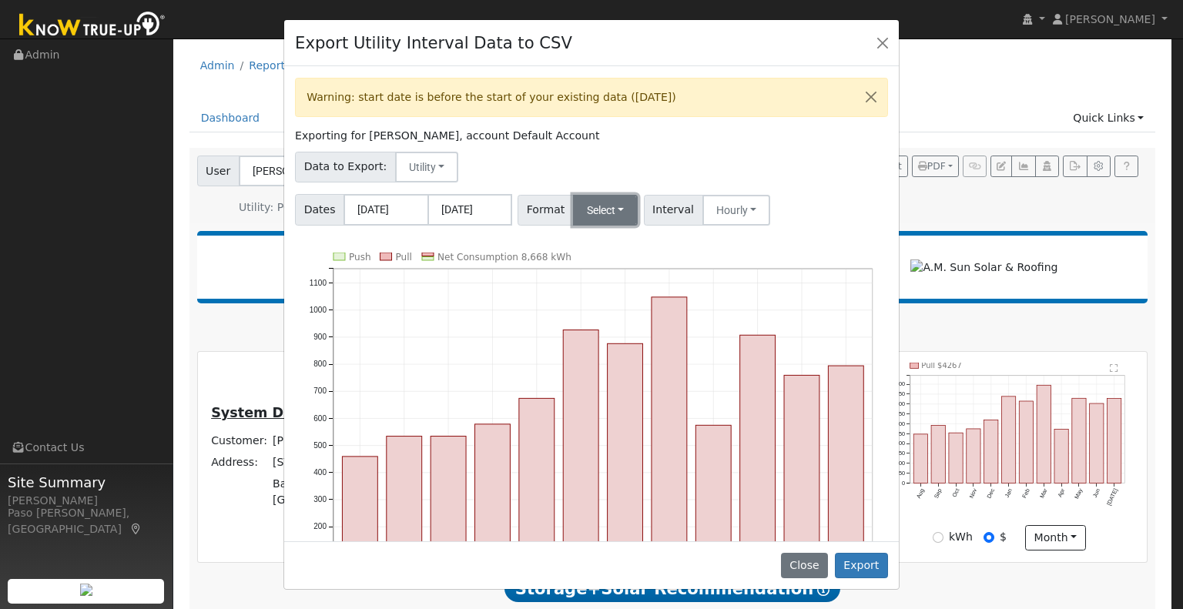
click at [598, 209] on button "Select" at bounding box center [605, 210] width 65 height 31
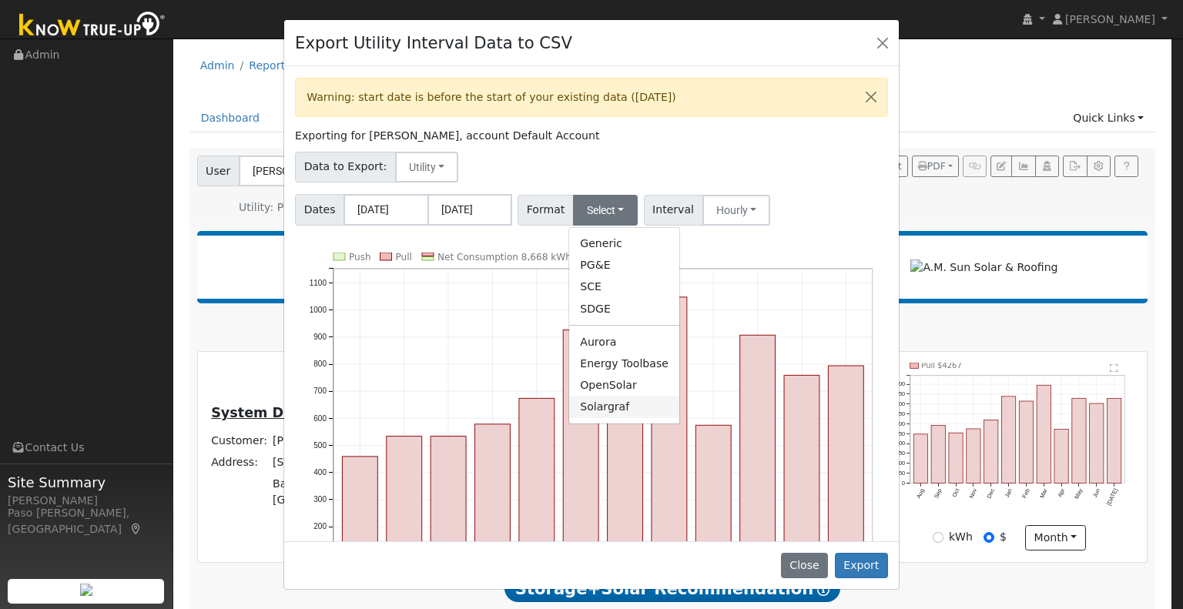
click at [601, 404] on link "Solargraf" at bounding box center [624, 408] width 110 height 22
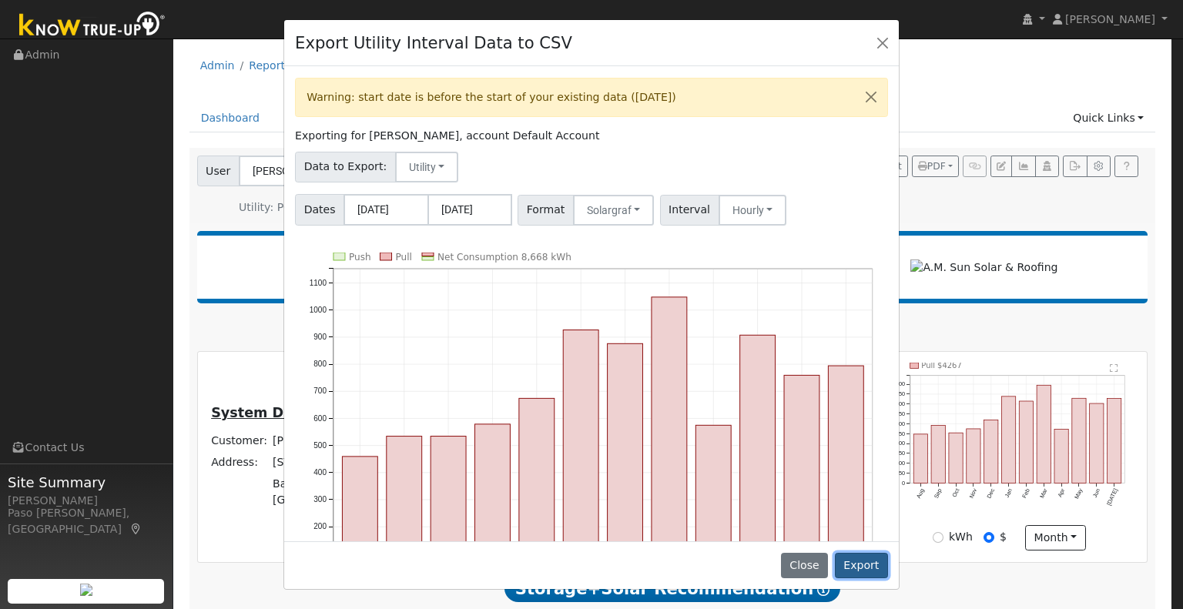
click at [863, 570] on button "Export" at bounding box center [861, 566] width 53 height 26
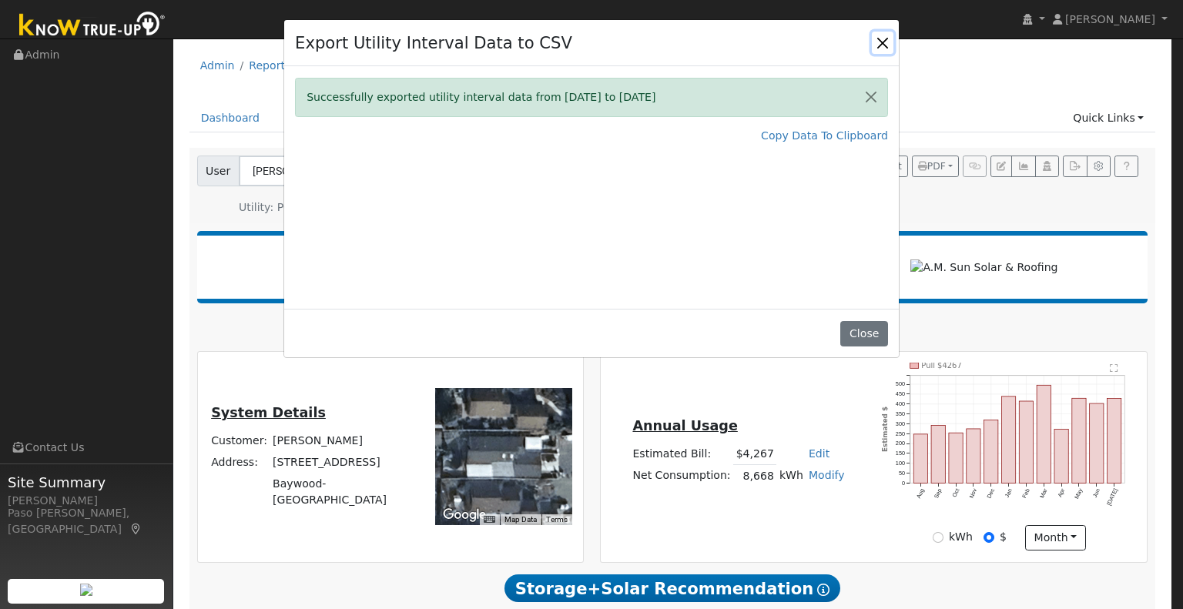
click at [883, 39] on button "Close" at bounding box center [883, 43] width 22 height 22
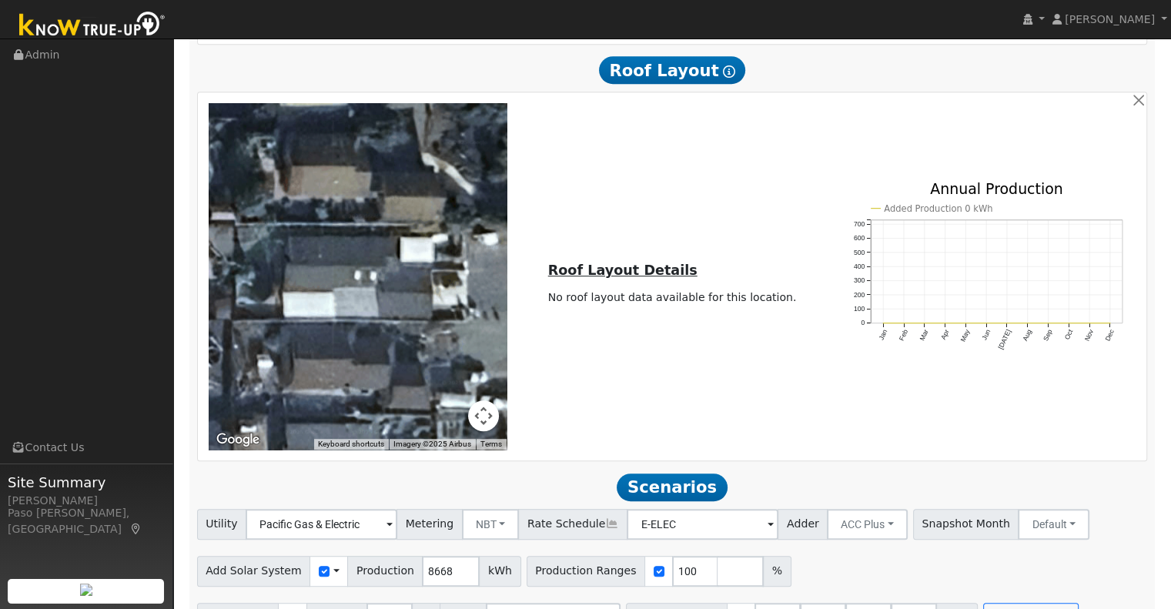
scroll to position [864, 0]
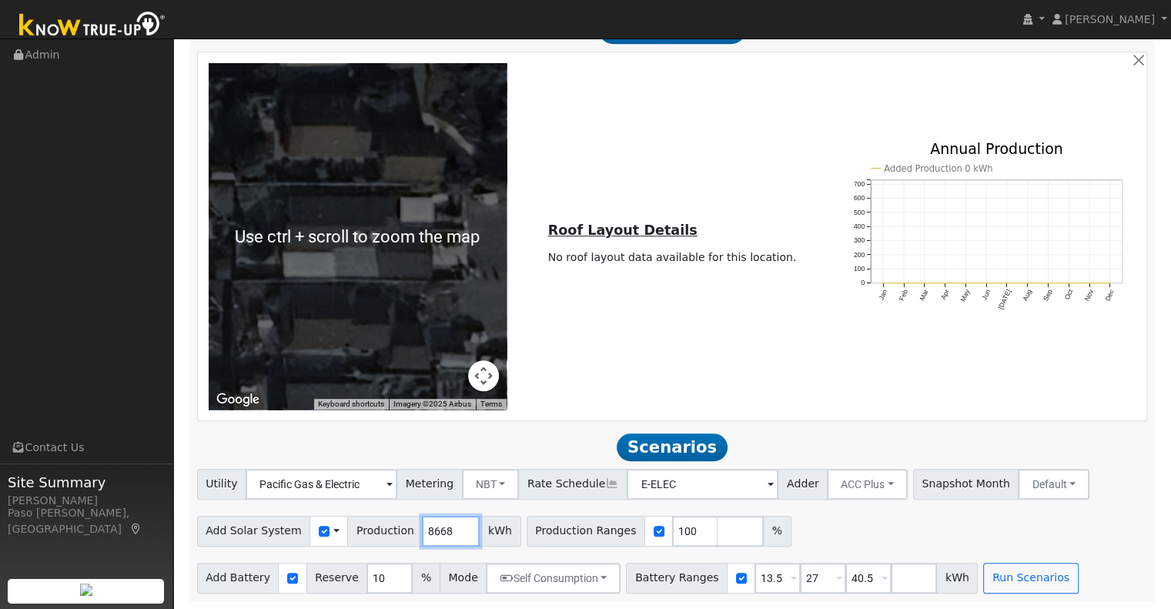
drag, startPoint x: 434, startPoint y: 531, endPoint x: 403, endPoint y: 531, distance: 31.6
click at [422, 531] on input "8668" at bounding box center [451, 531] width 58 height 31
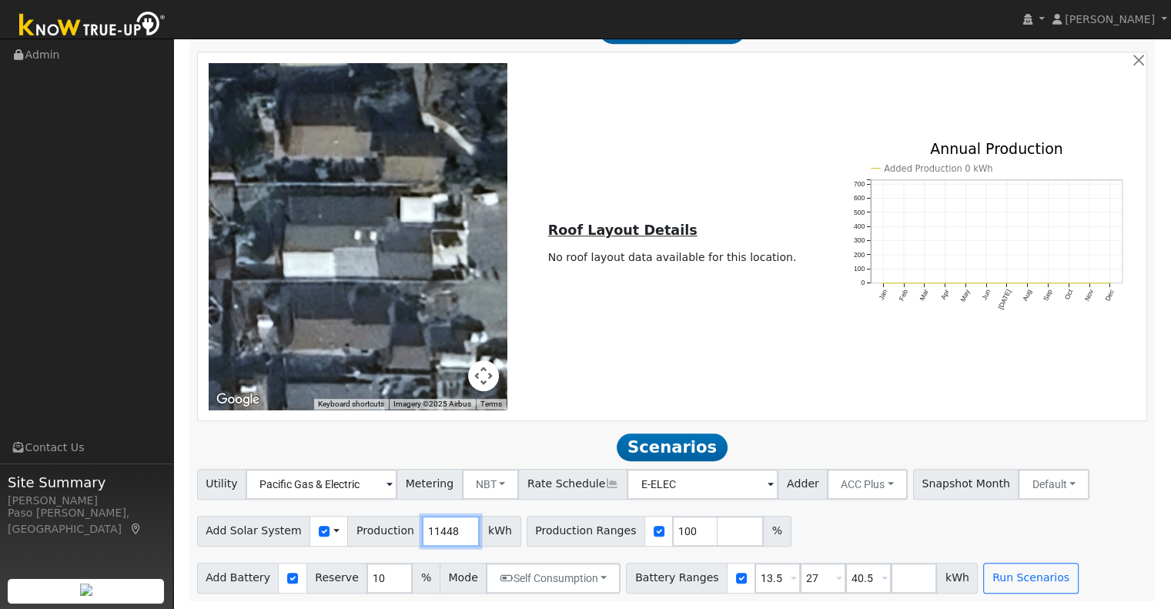
type input "11448"
drag, startPoint x: 851, startPoint y: 581, endPoint x: 759, endPoint y: 575, distance: 92.6
click at [759, 575] on div "Battery Ranges 13.5 Overrides Reserve % Mode None None Self Consumption Peak Sa…" at bounding box center [802, 578] width 352 height 31
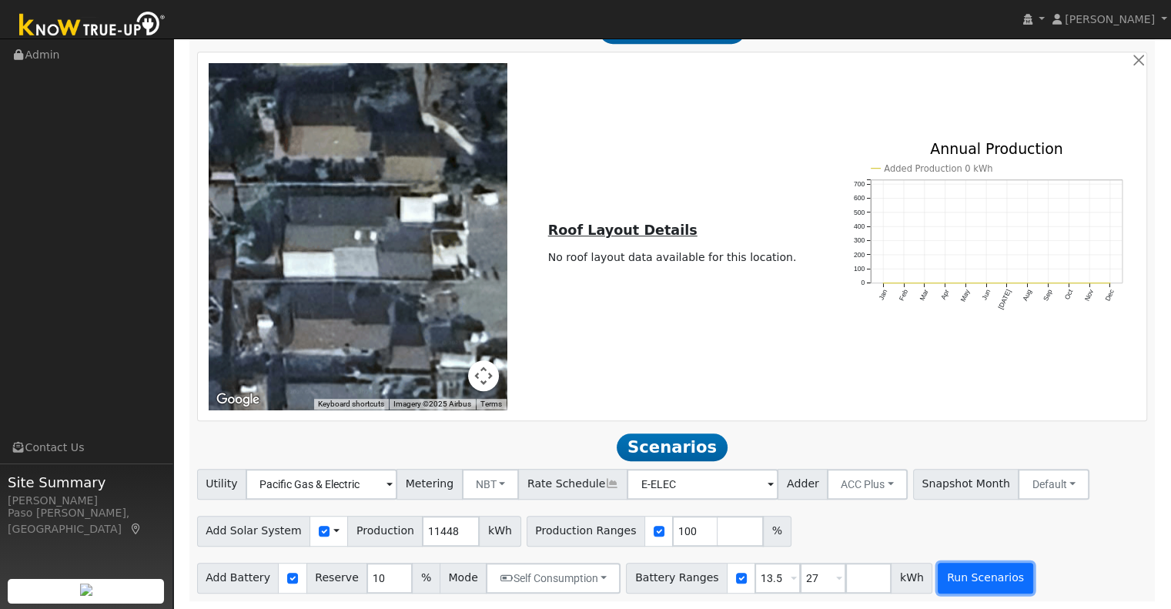
click at [962, 588] on button "Run Scenarios" at bounding box center [985, 578] width 95 height 31
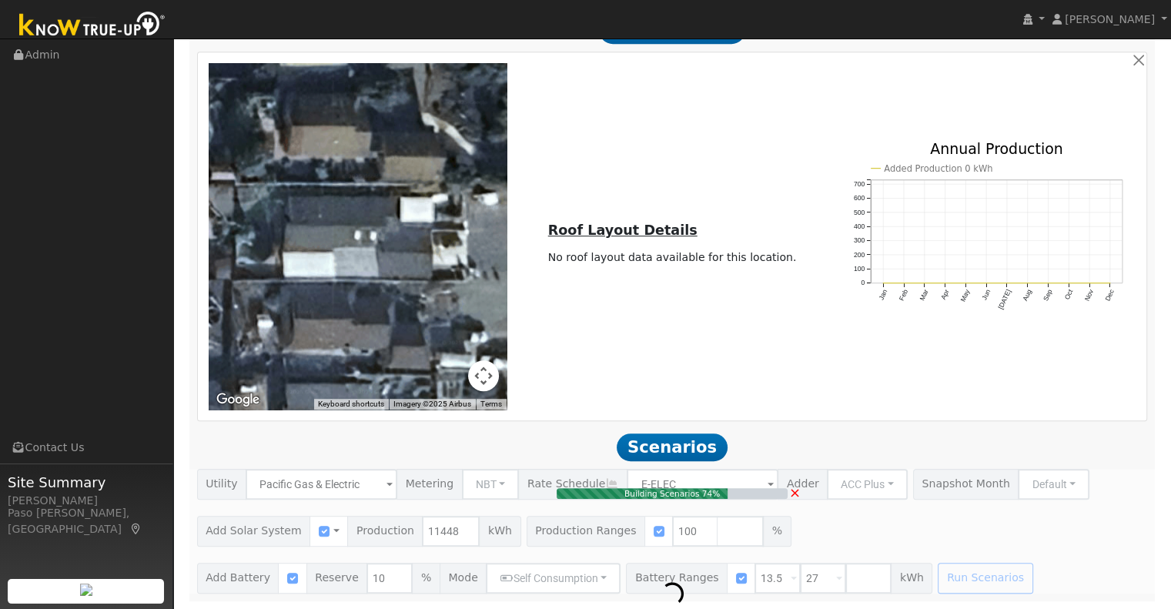
type input "7.6"
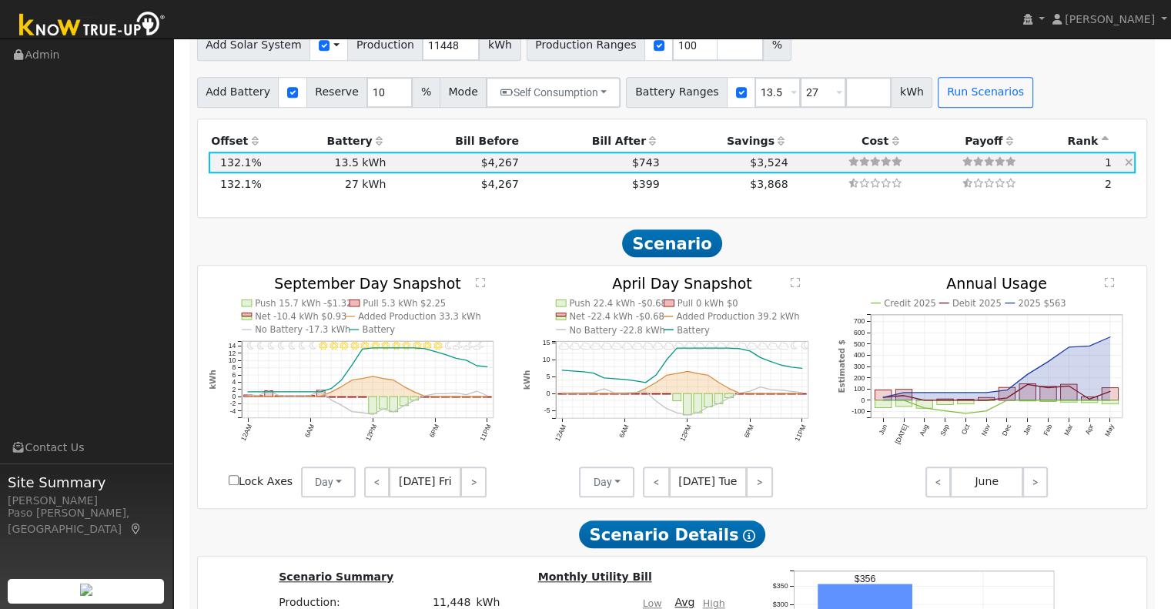
scroll to position [1173, 0]
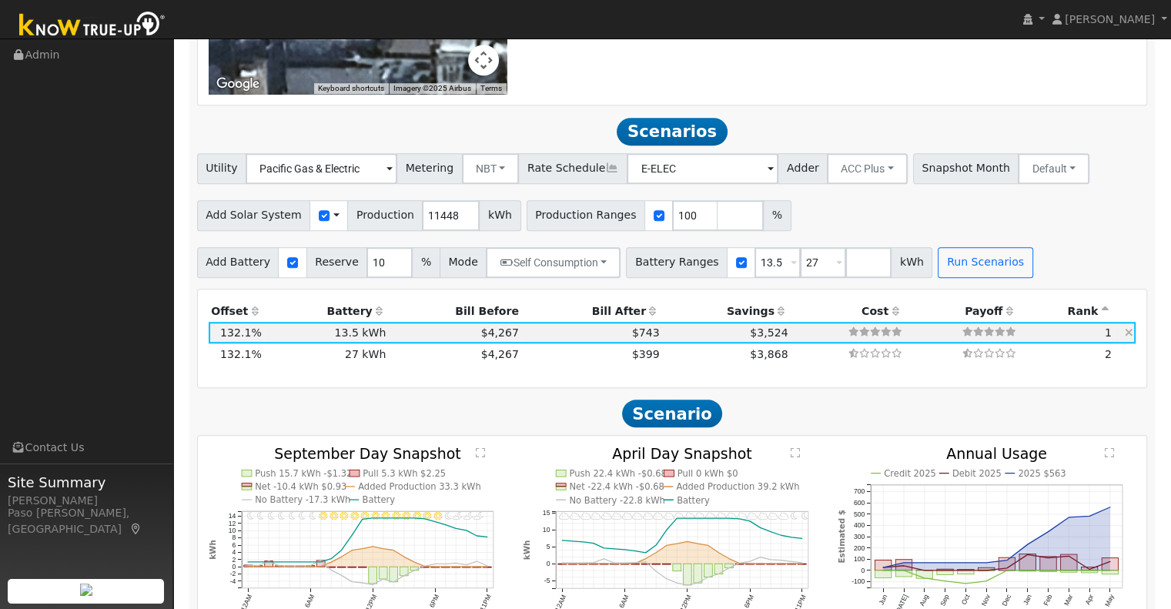
click at [595, 343] on td "$743" at bounding box center [591, 333] width 141 height 22
click at [585, 358] on td "$399" at bounding box center [591, 354] width 141 height 22
type input "$32,400"
type input "$17,734"
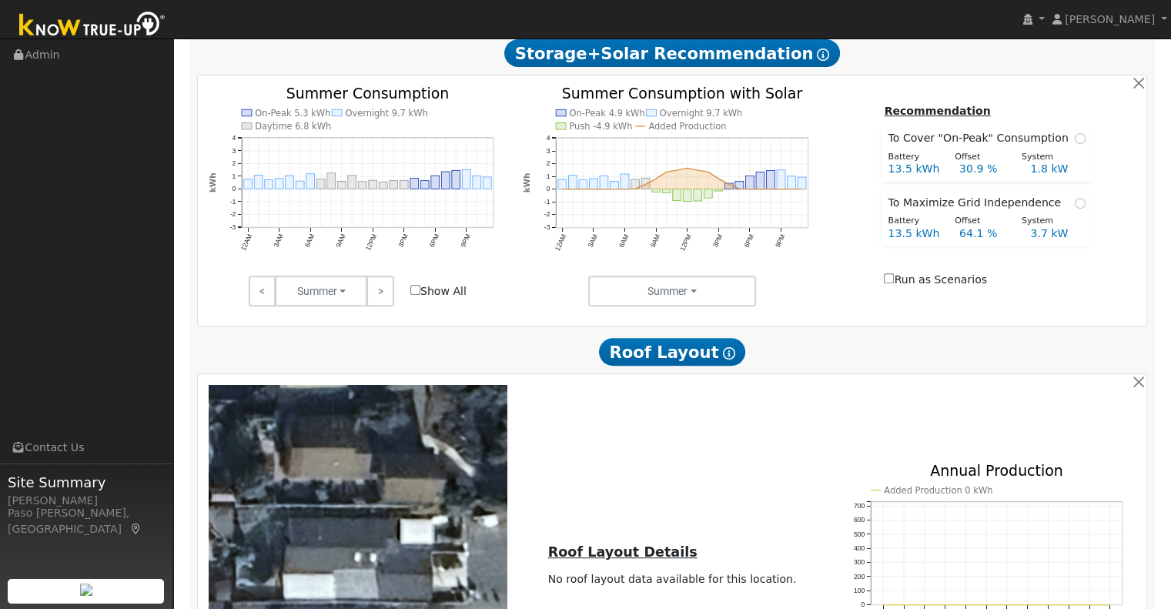
scroll to position [0, 0]
